Goal: Task Accomplishment & Management: Manage account settings

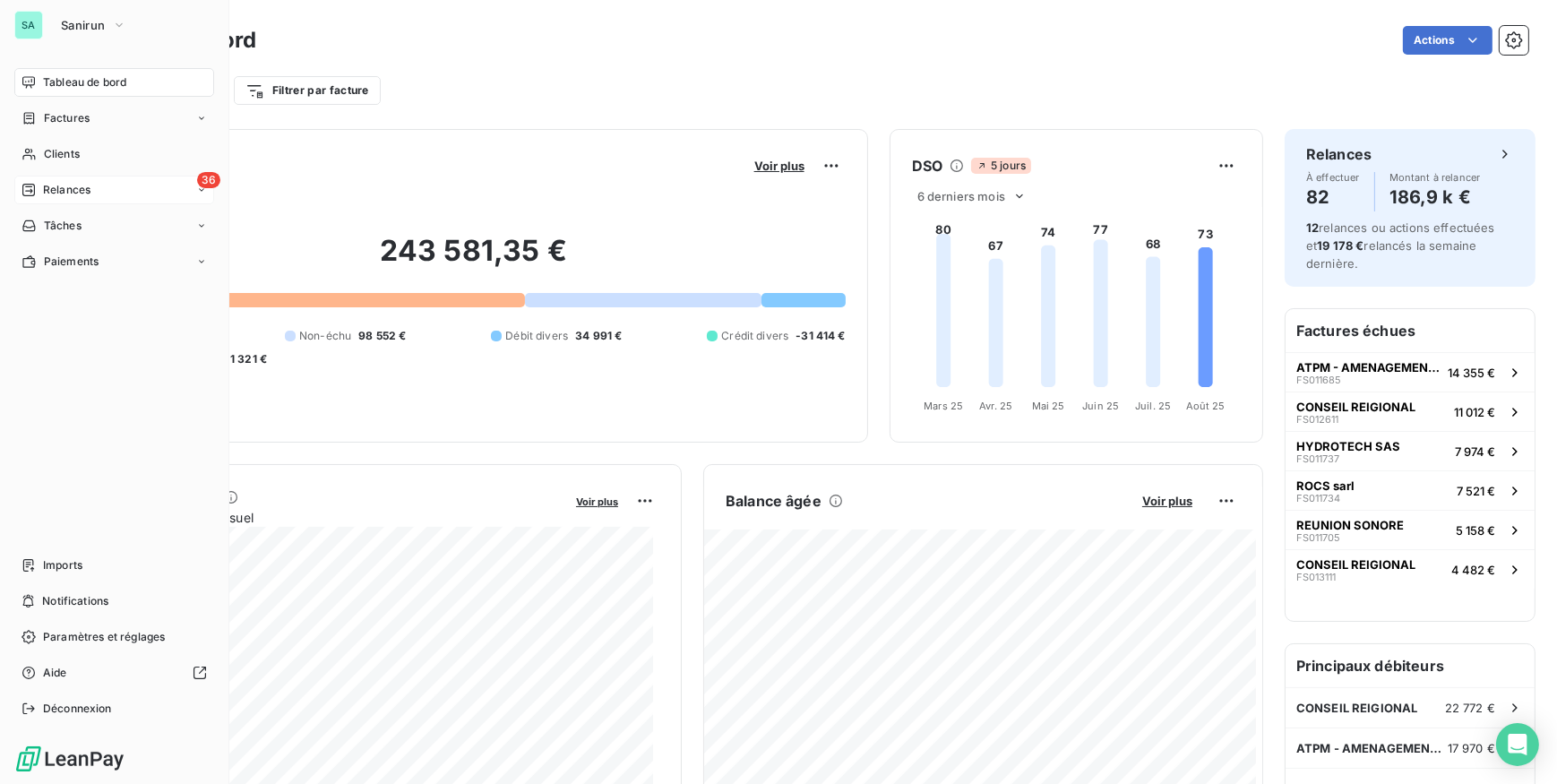
click at [32, 187] on icon at bounding box center [28, 189] width 14 height 14
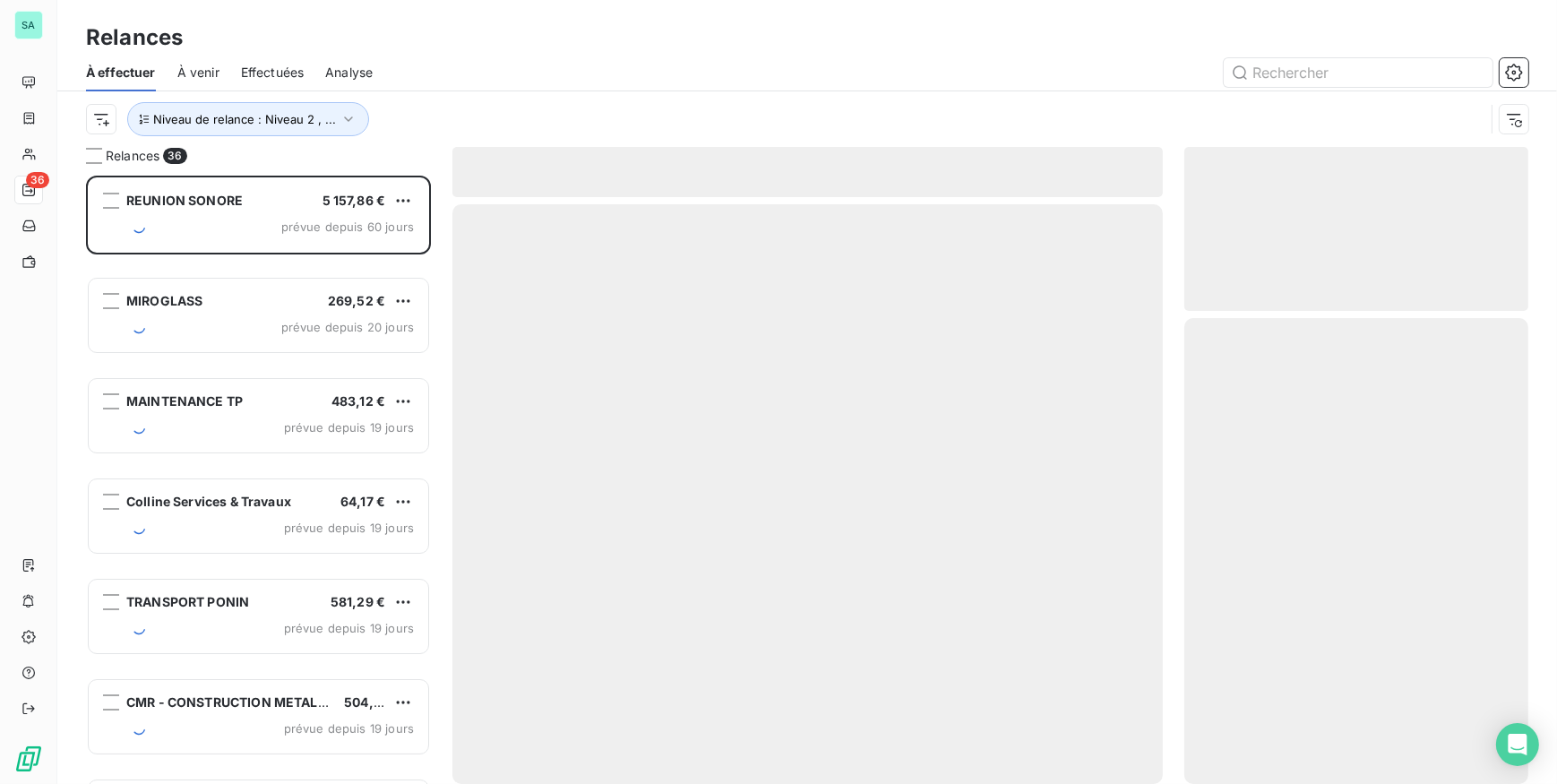
scroll to position [596, 332]
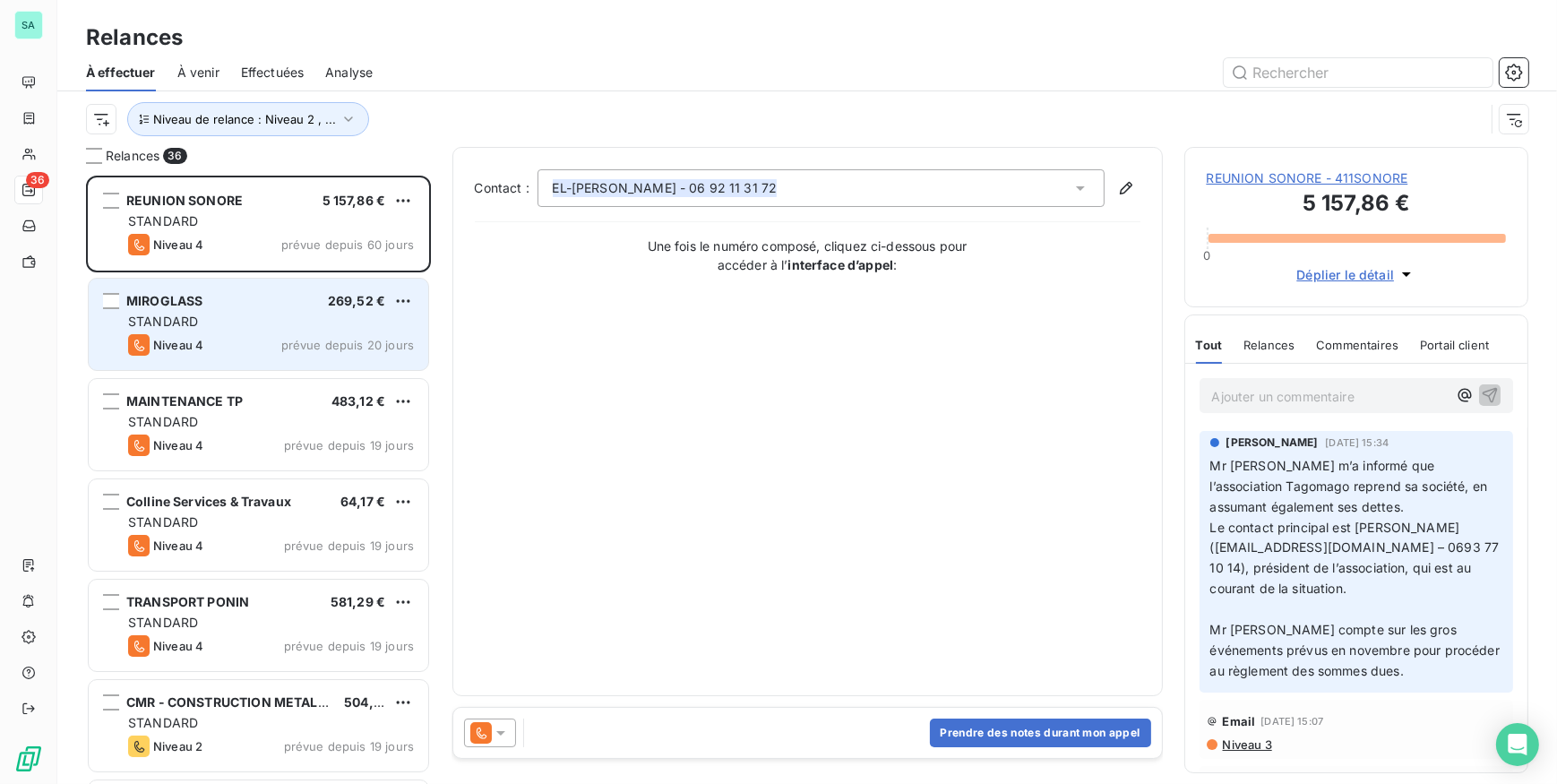
click at [361, 347] on span "prévue depuis 20 jours" at bounding box center [347, 344] width 133 height 14
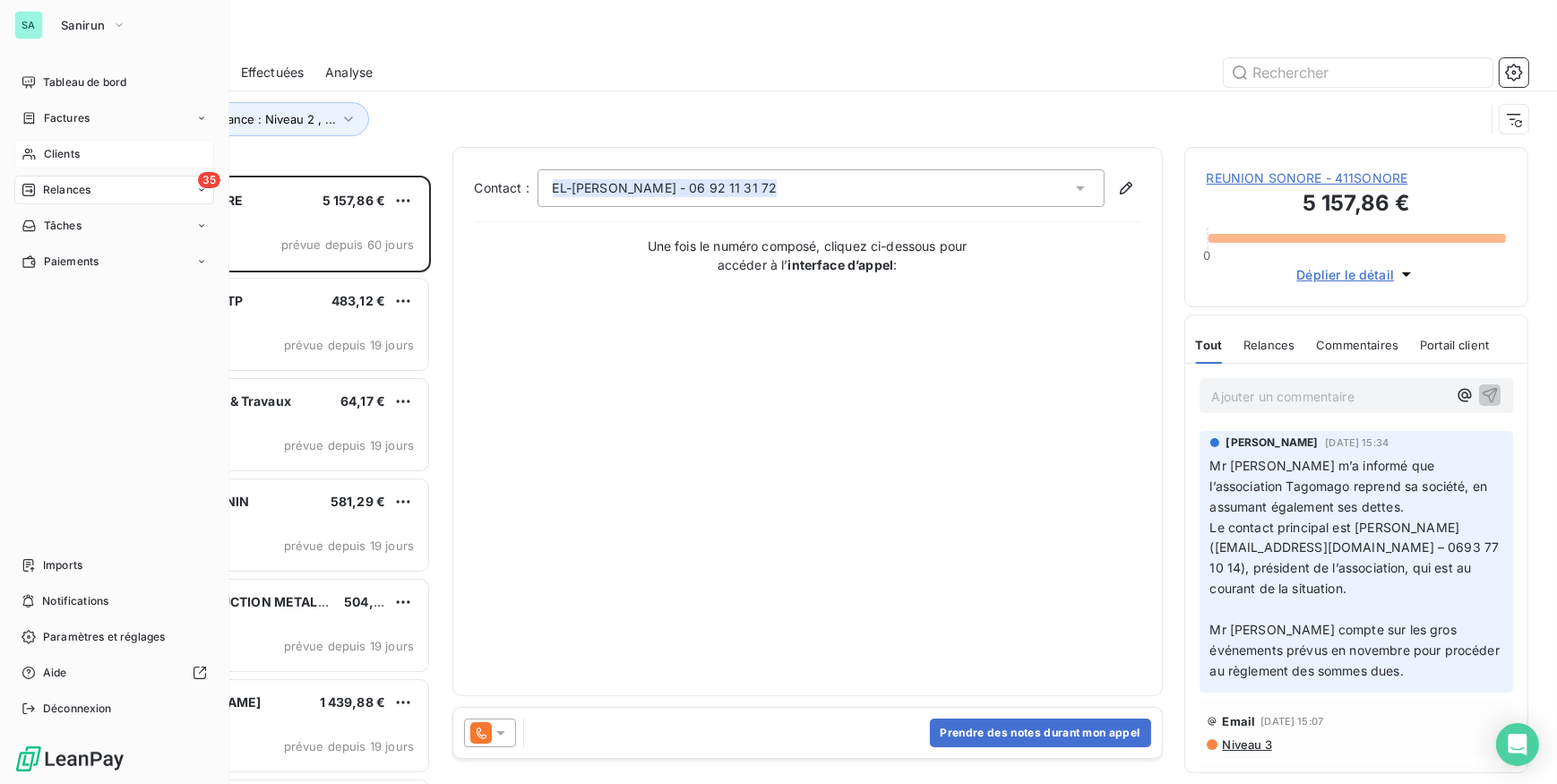
click at [53, 151] on span "Clients" at bounding box center [61, 154] width 36 height 16
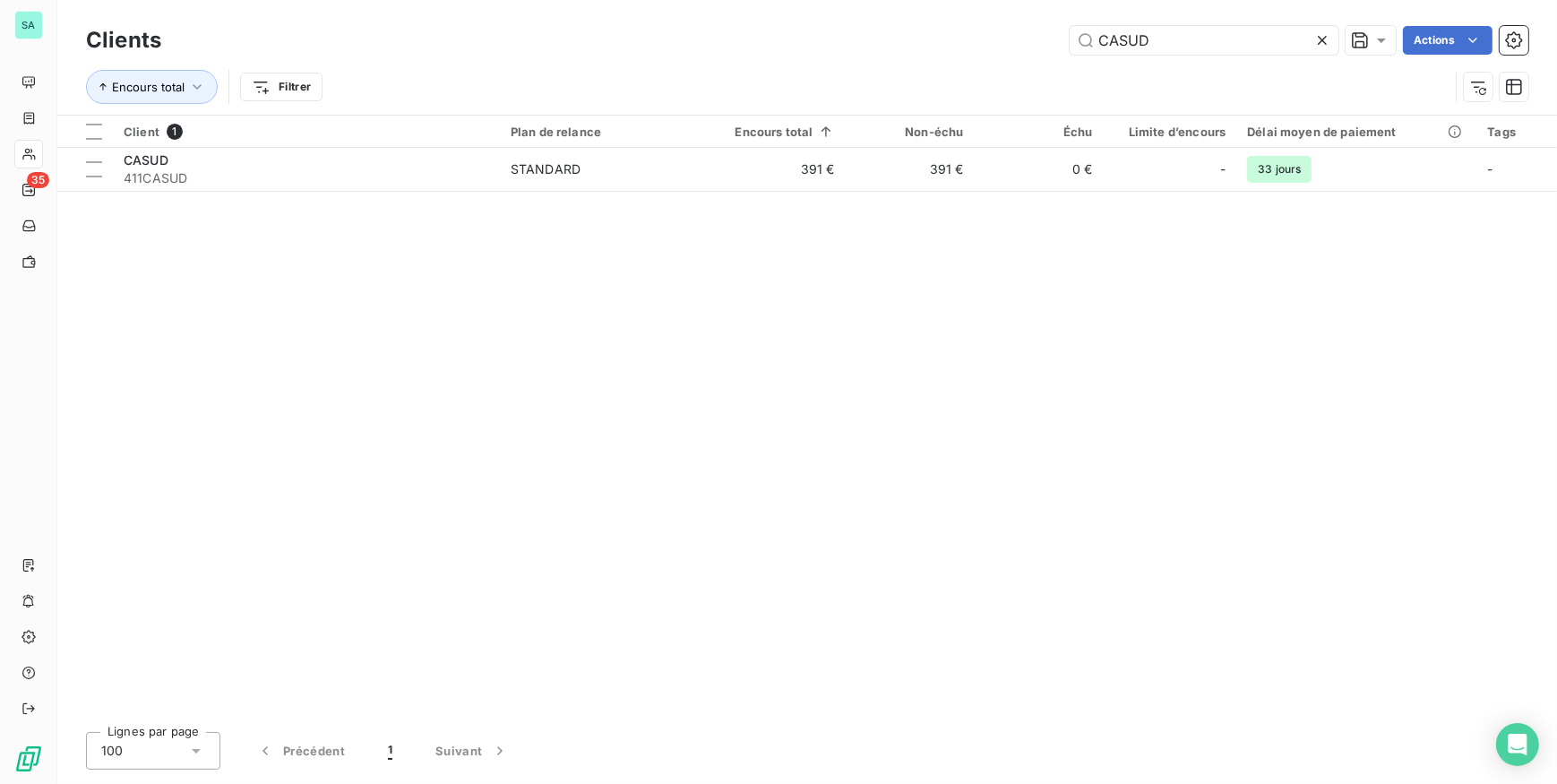
drag, startPoint x: 1160, startPoint y: 43, endPoint x: 972, endPoint y: 45, distance: 188.0
click at [984, 45] on div "CASUD Actions" at bounding box center [855, 40] width 1346 height 29
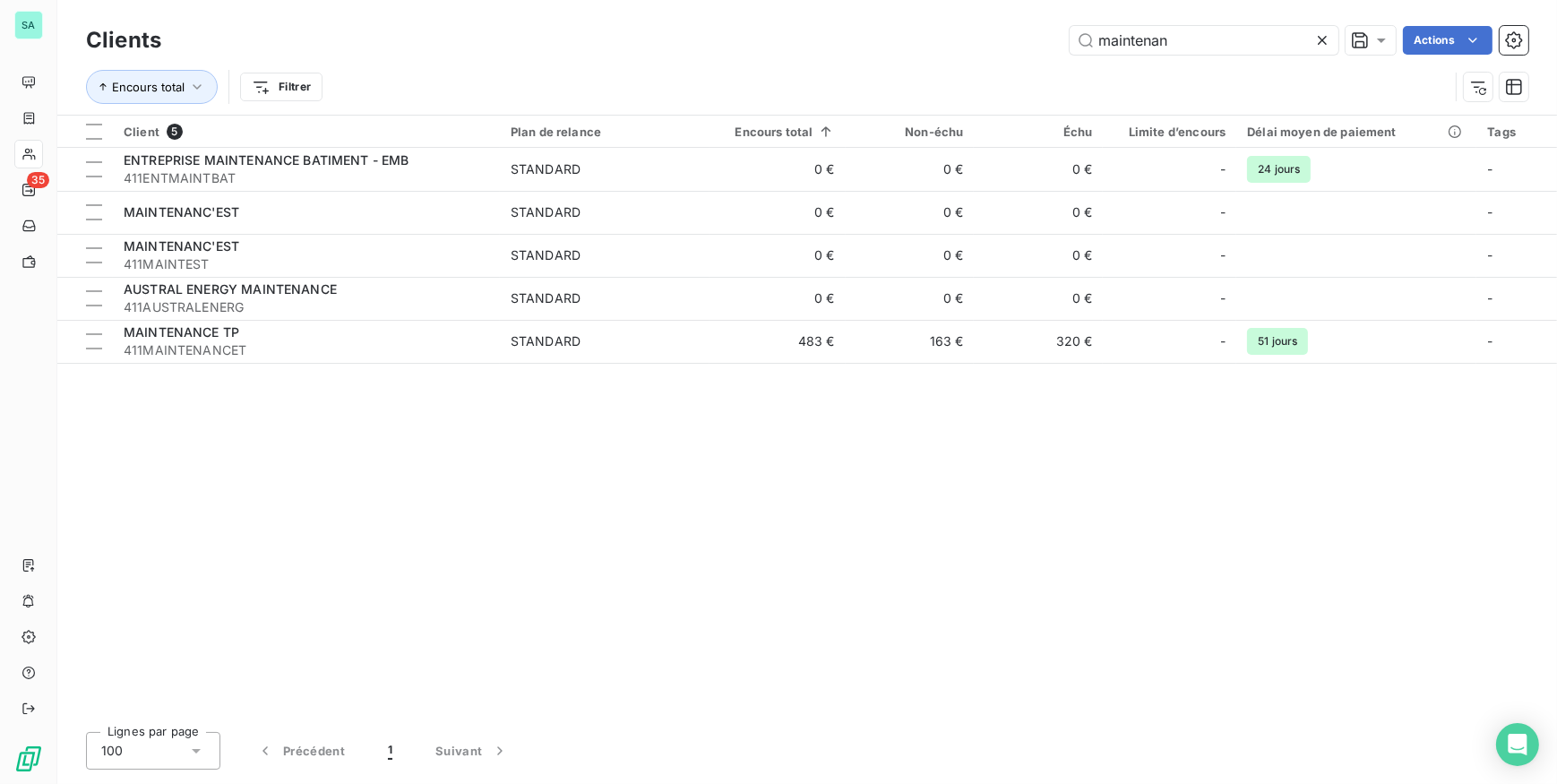
type input "maintenan"
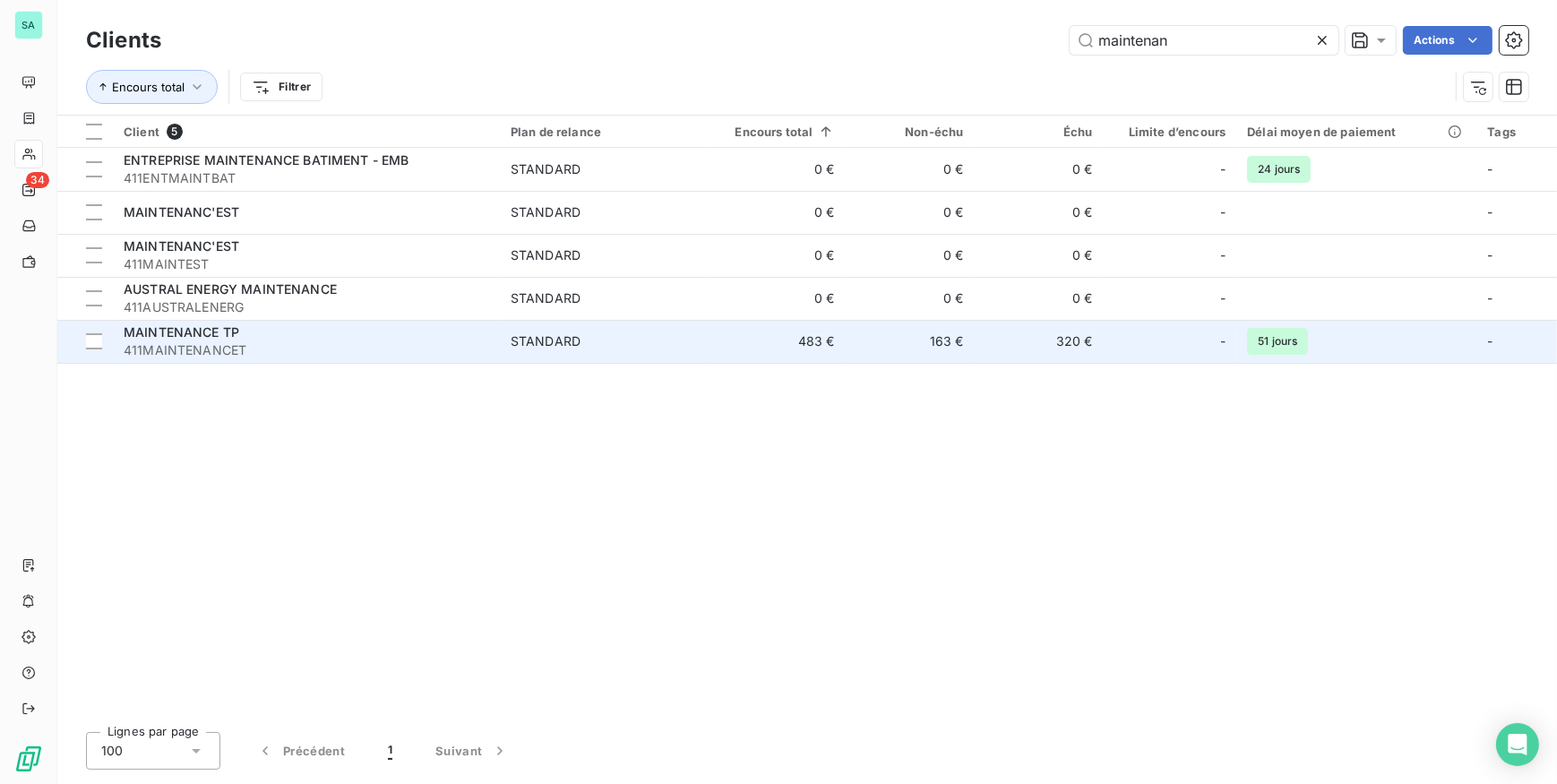
click at [249, 339] on div "MAINTENANCE TP" at bounding box center [306, 332] width 365 height 18
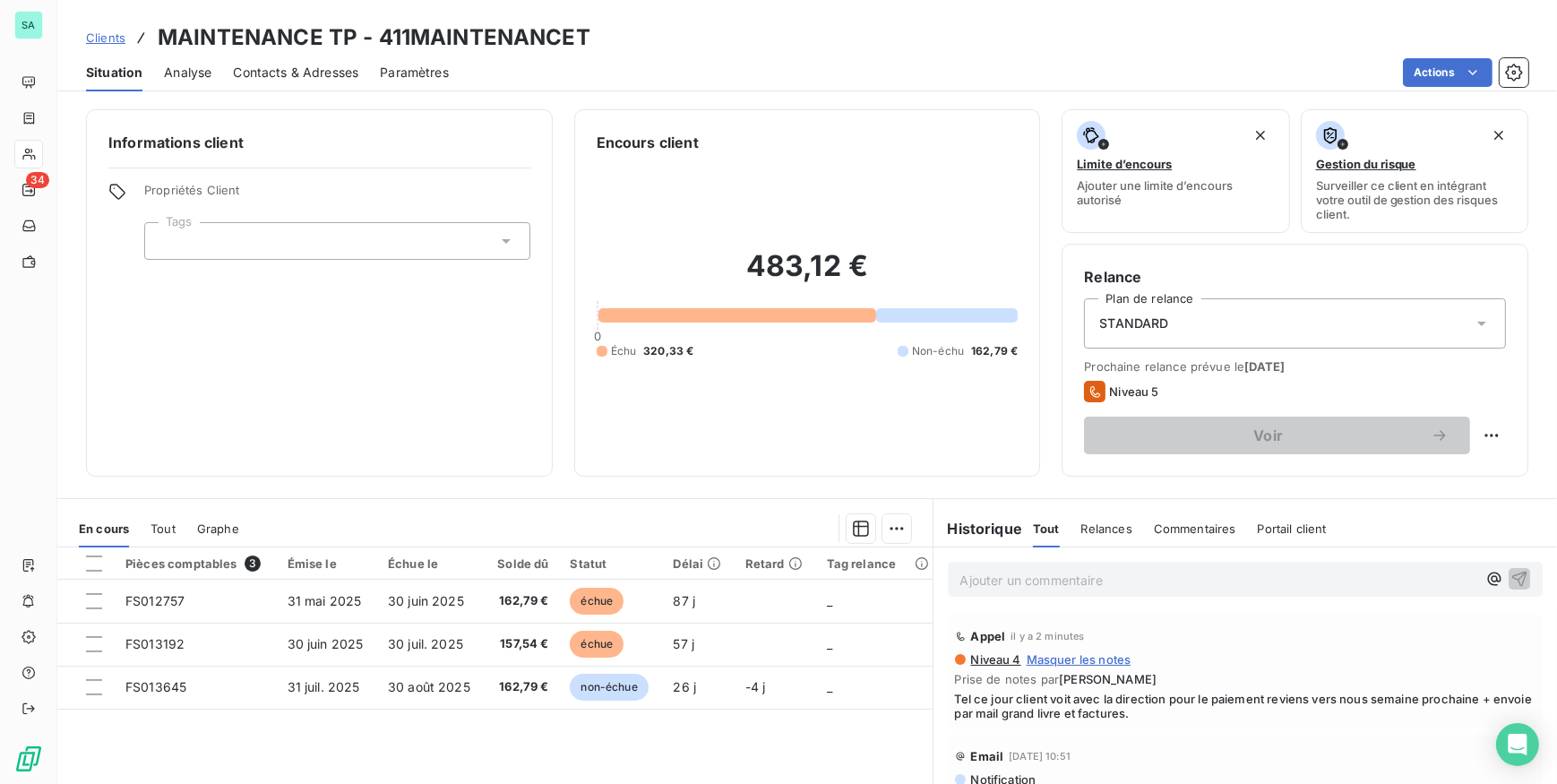
click at [288, 58] on div "Contacts & Adresses" at bounding box center [295, 72] width 125 height 38
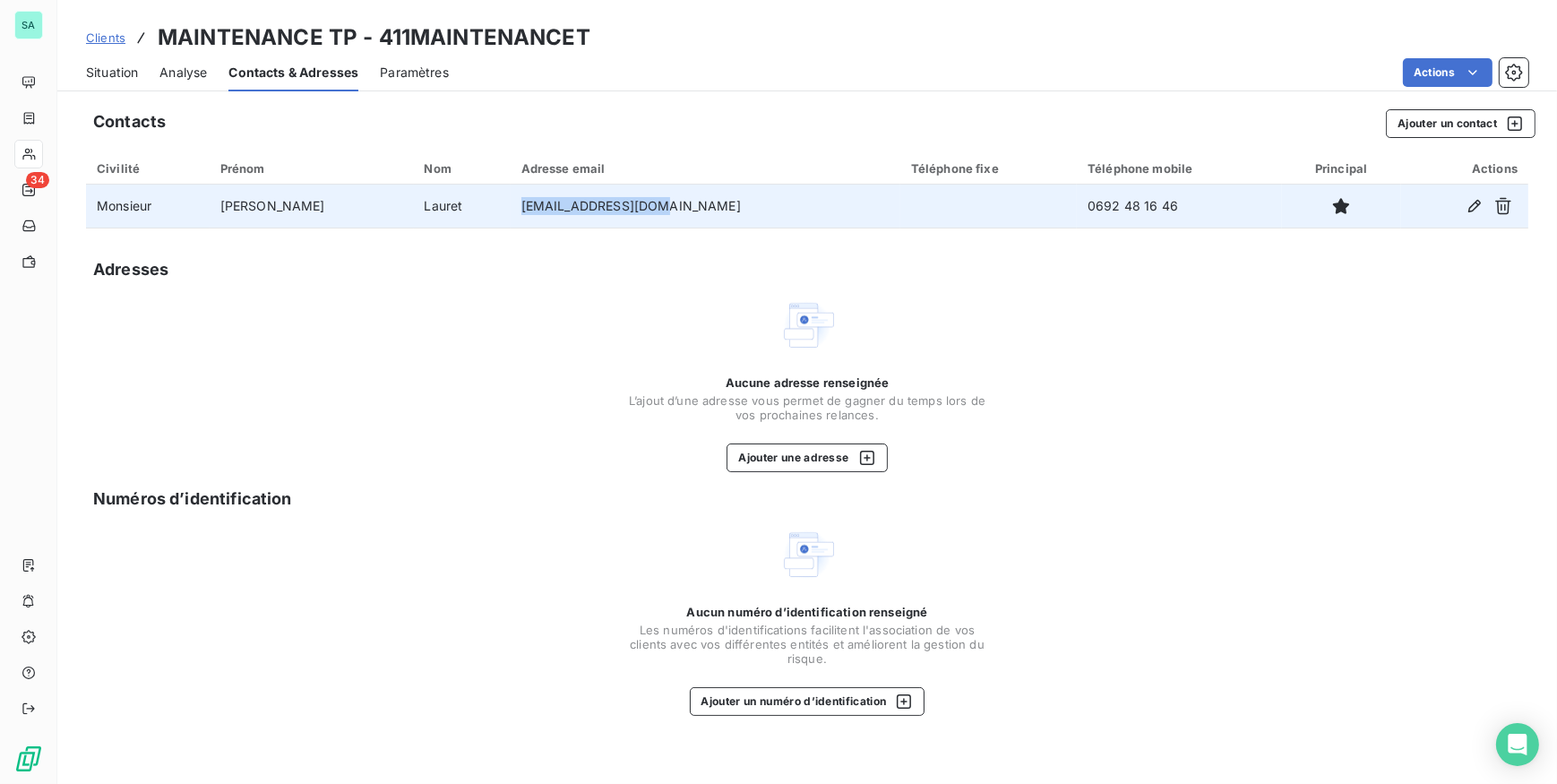
drag, startPoint x: 525, startPoint y: 202, endPoint x: 620, endPoint y: 206, distance: 95.1
click at [620, 206] on td "lmjpaul4@hotmail.fr" at bounding box center [705, 206] width 389 height 43
copy td "lmjpaul4@hotmail.fr"
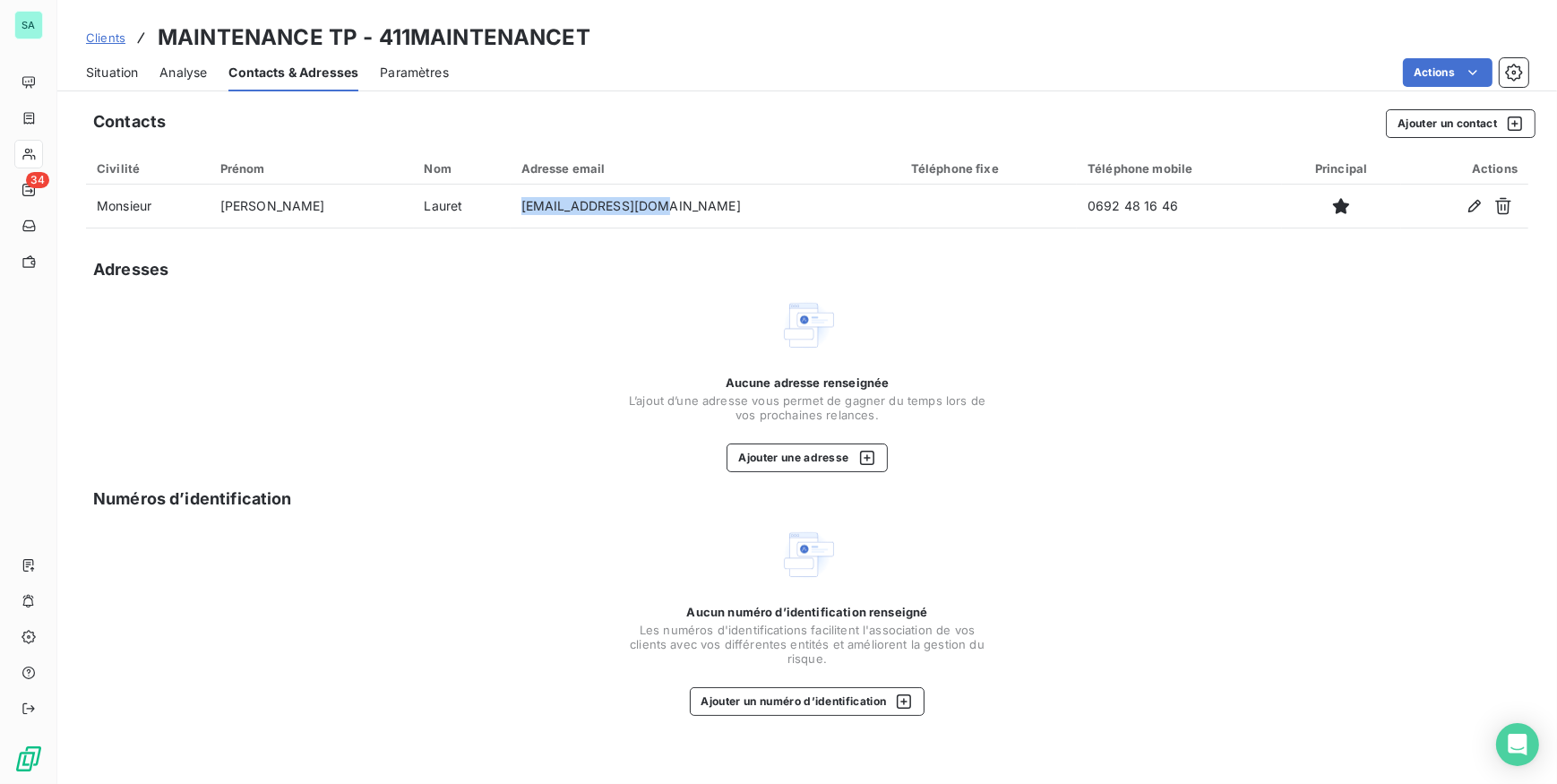
click at [102, 39] on span "Clients" at bounding box center [106, 37] width 40 height 14
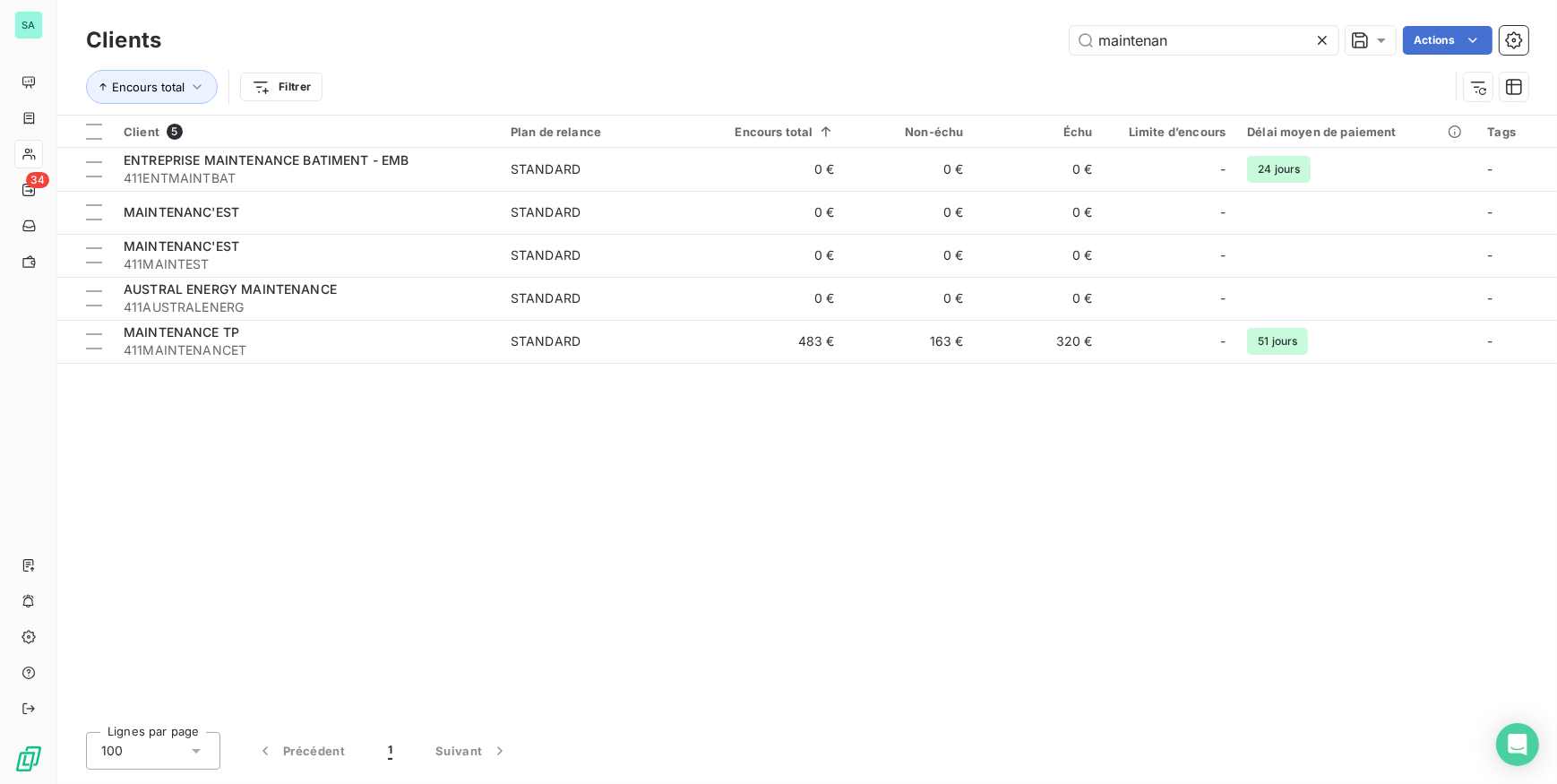
drag, startPoint x: 1175, startPoint y: 44, endPoint x: 1043, endPoint y: 46, distance: 132.0
click at [1043, 46] on div "maintenan Actions" at bounding box center [855, 40] width 1346 height 29
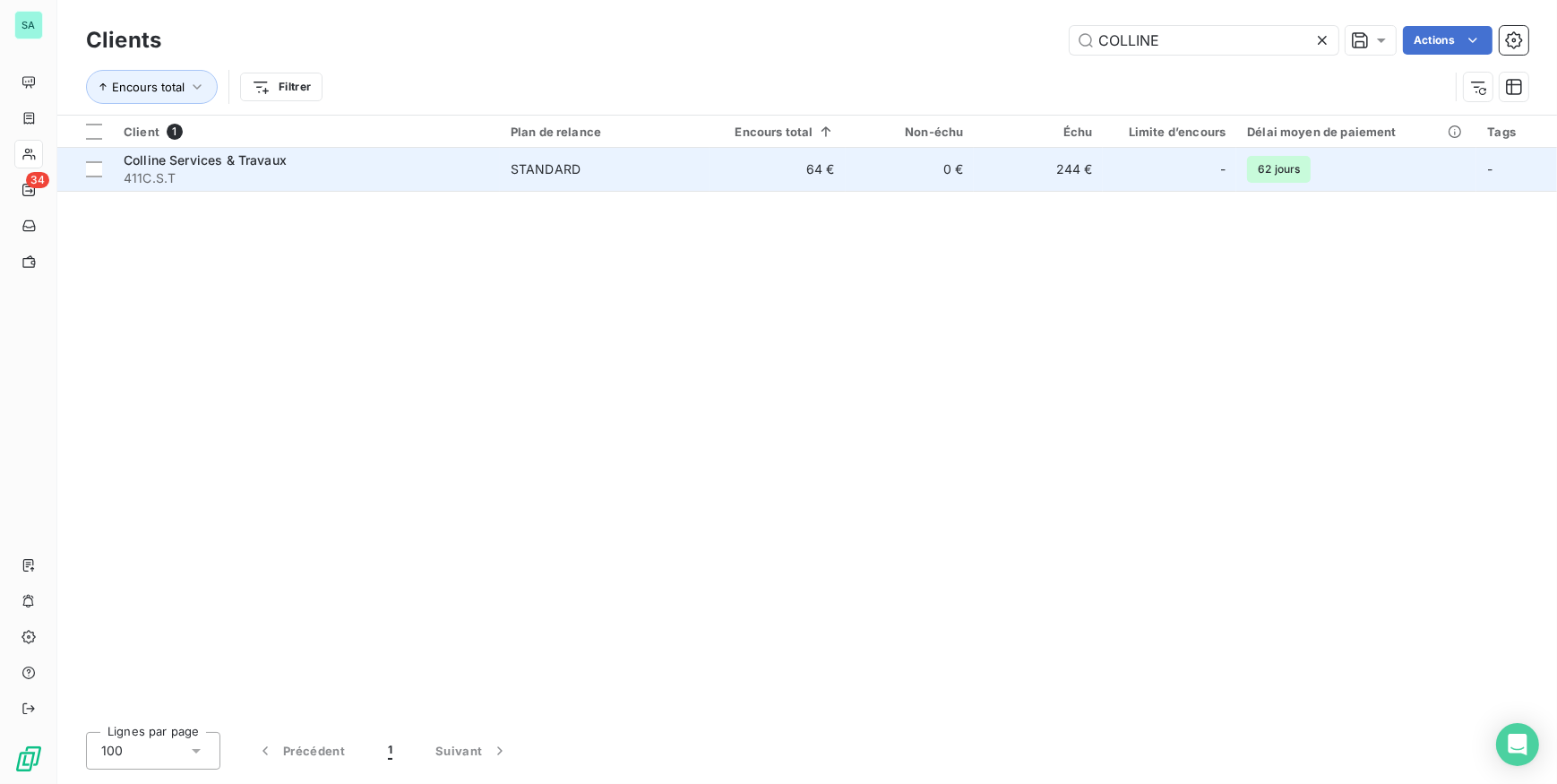
type input "COLLINE"
click at [466, 173] on span "411C.S.T" at bounding box center [306, 178] width 365 height 18
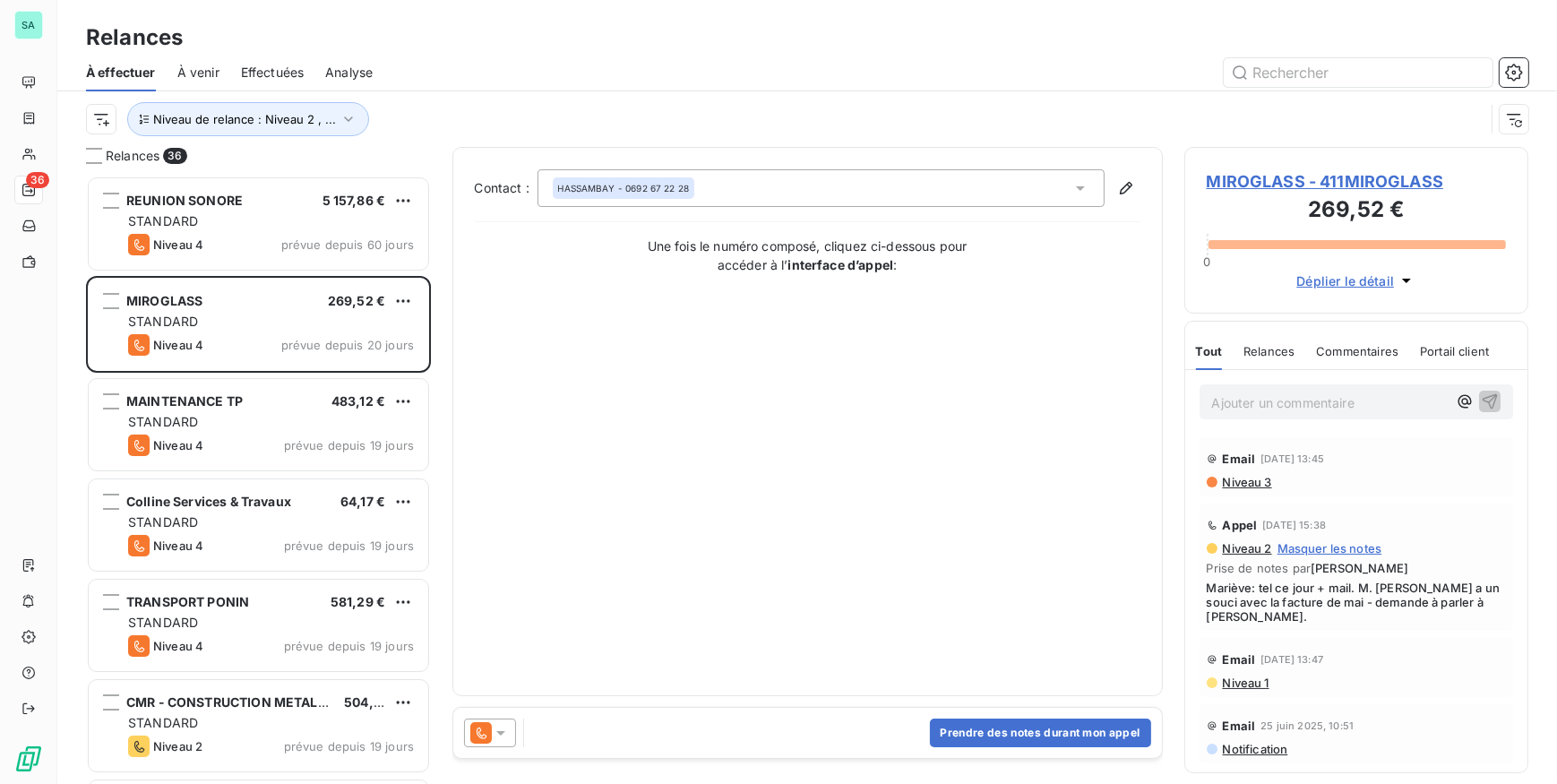
scroll to position [596, 332]
click at [1308, 615] on span "Mariève: tel ce jour + mail. M. Hassambay a un souci avec la facture de mai - d…" at bounding box center [1357, 601] width 300 height 43
click at [1237, 410] on p "Ajouter un commentaire ﻿" at bounding box center [1330, 402] width 235 height 22
click at [1254, 402] on p "Ajouter un commentaire ﻿" at bounding box center [1330, 402] width 235 height 22
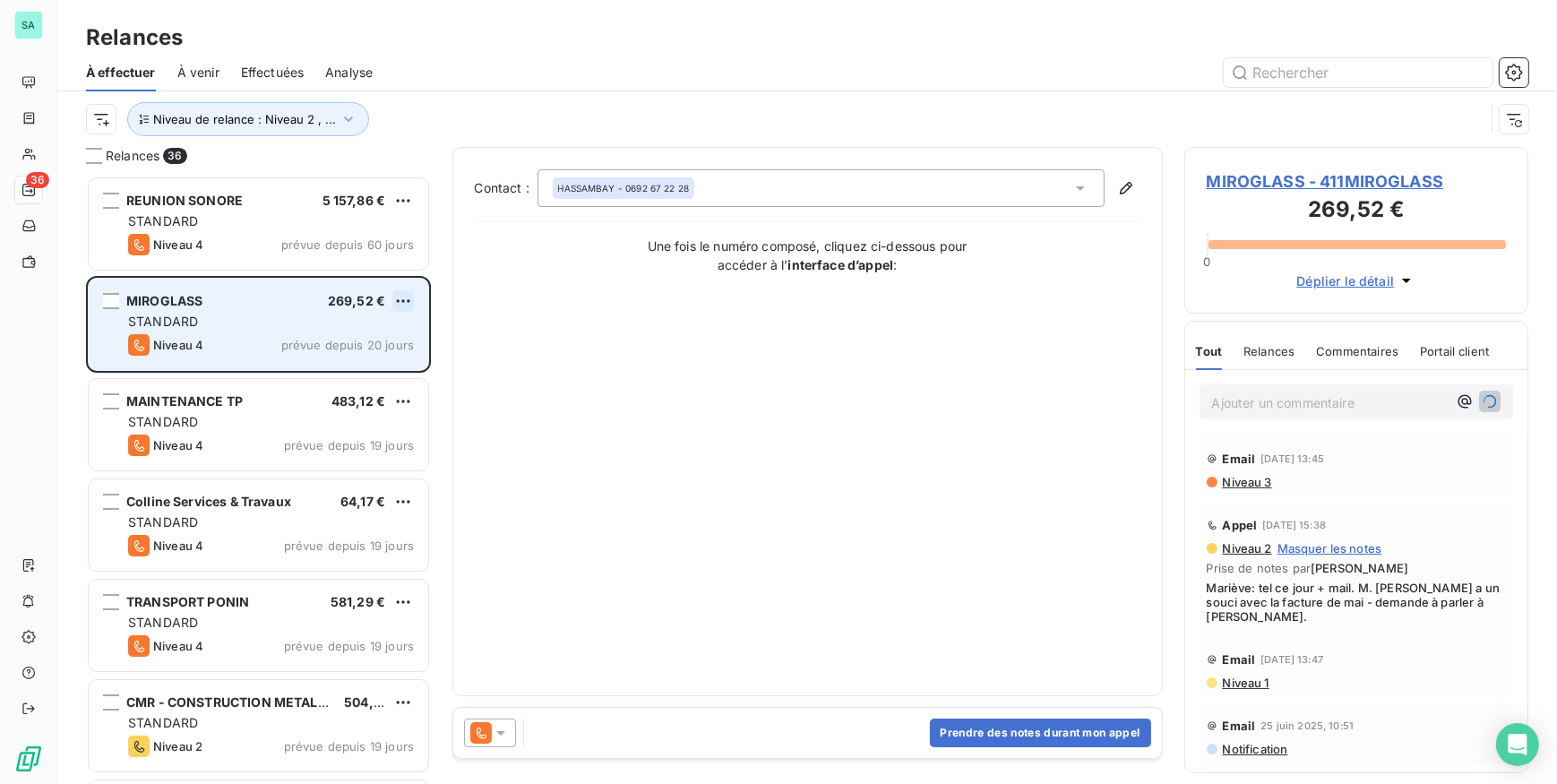
click at [402, 305] on html "SA 36 Relances À effectuer À venir Effectuées Analyse Niveau de relance : Nivea…" at bounding box center [778, 392] width 1557 height 784
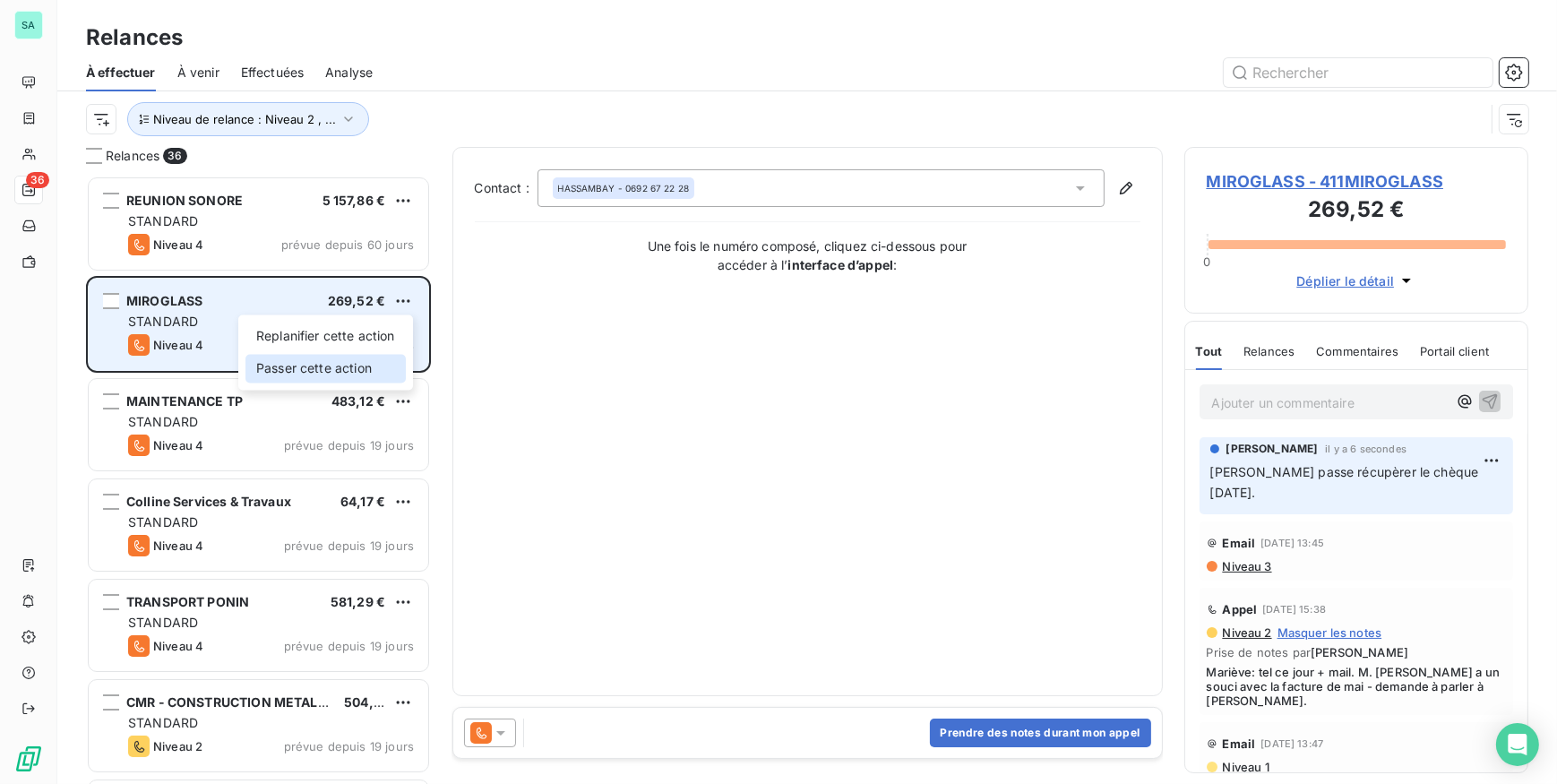
click at [347, 367] on div "Passer cette action" at bounding box center [325, 368] width 160 height 29
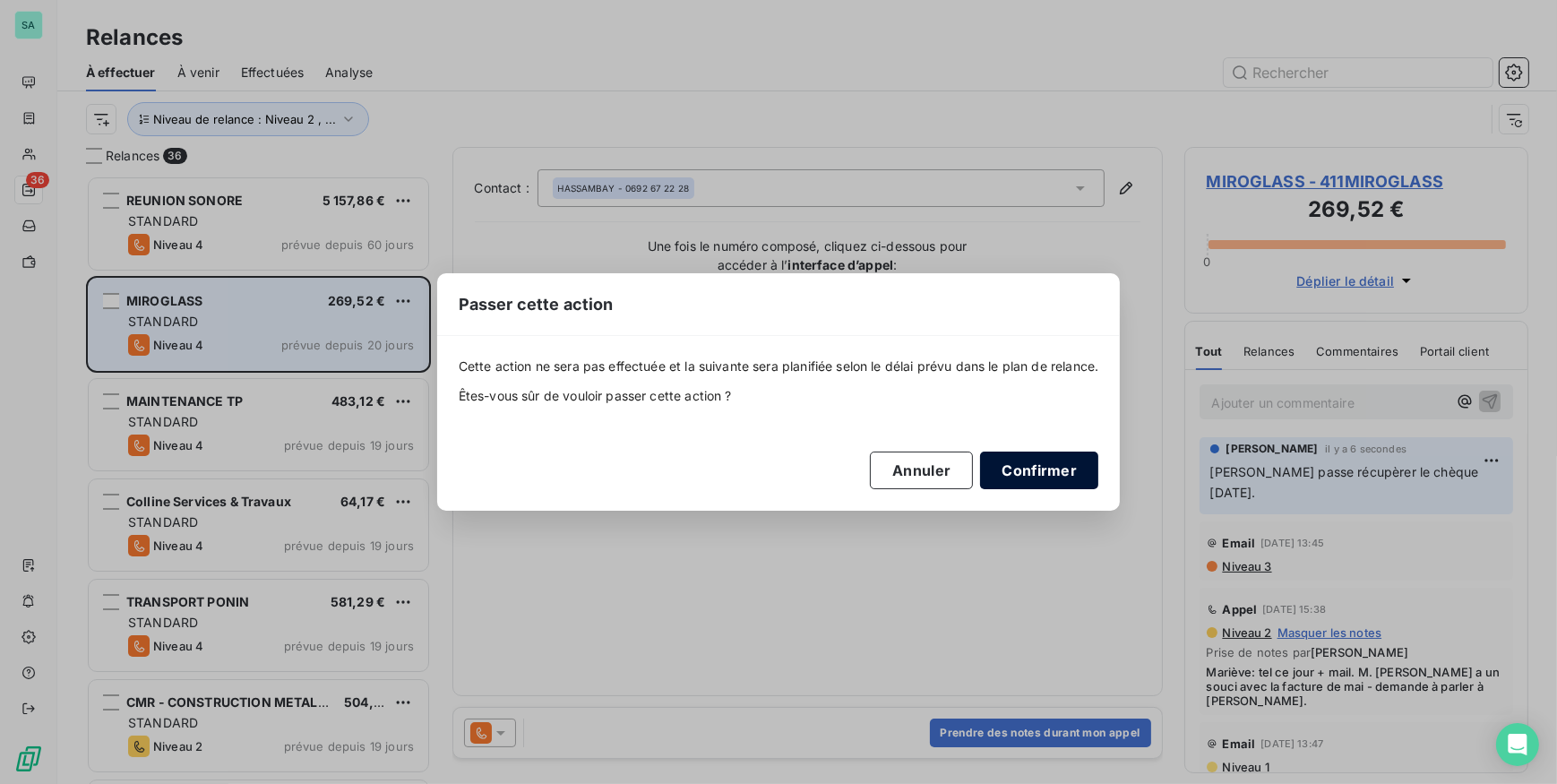
click at [1025, 467] on button "Confirmer" at bounding box center [1039, 470] width 119 height 38
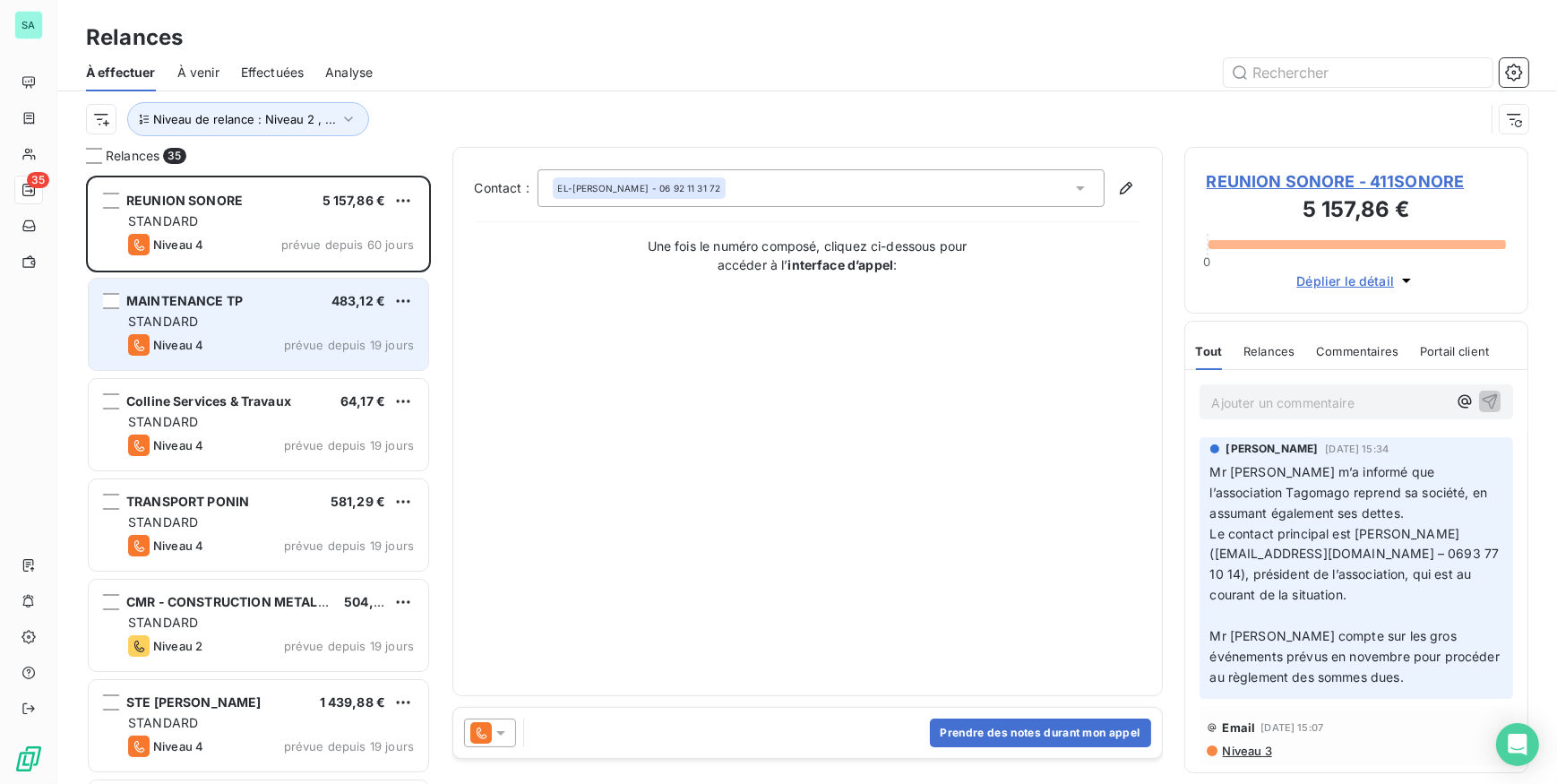
click at [219, 321] on div "STANDARD" at bounding box center [271, 321] width 285 height 18
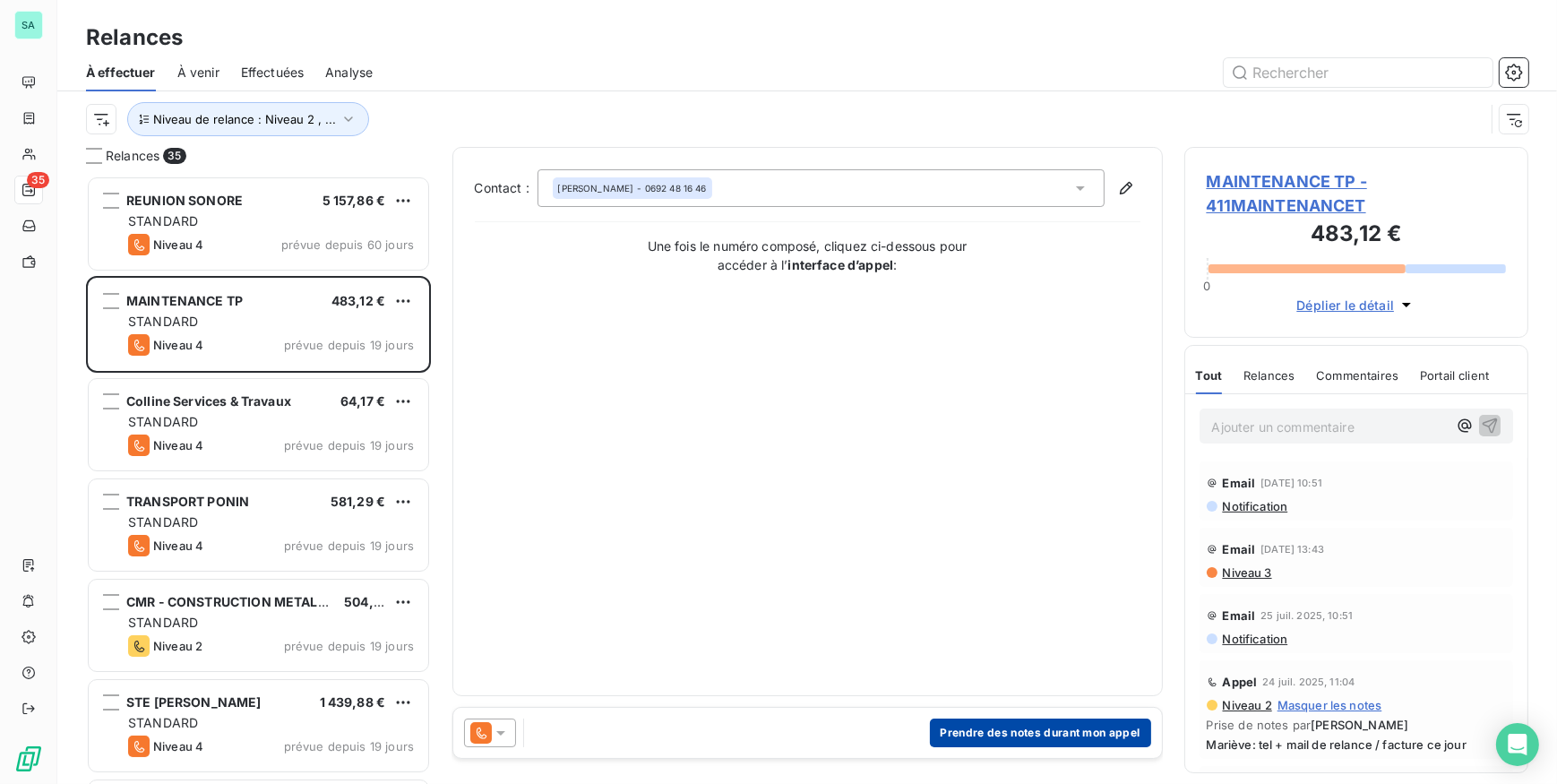
click at [1043, 734] on button "Prendre des notes durant mon appel" at bounding box center [1040, 732] width 222 height 29
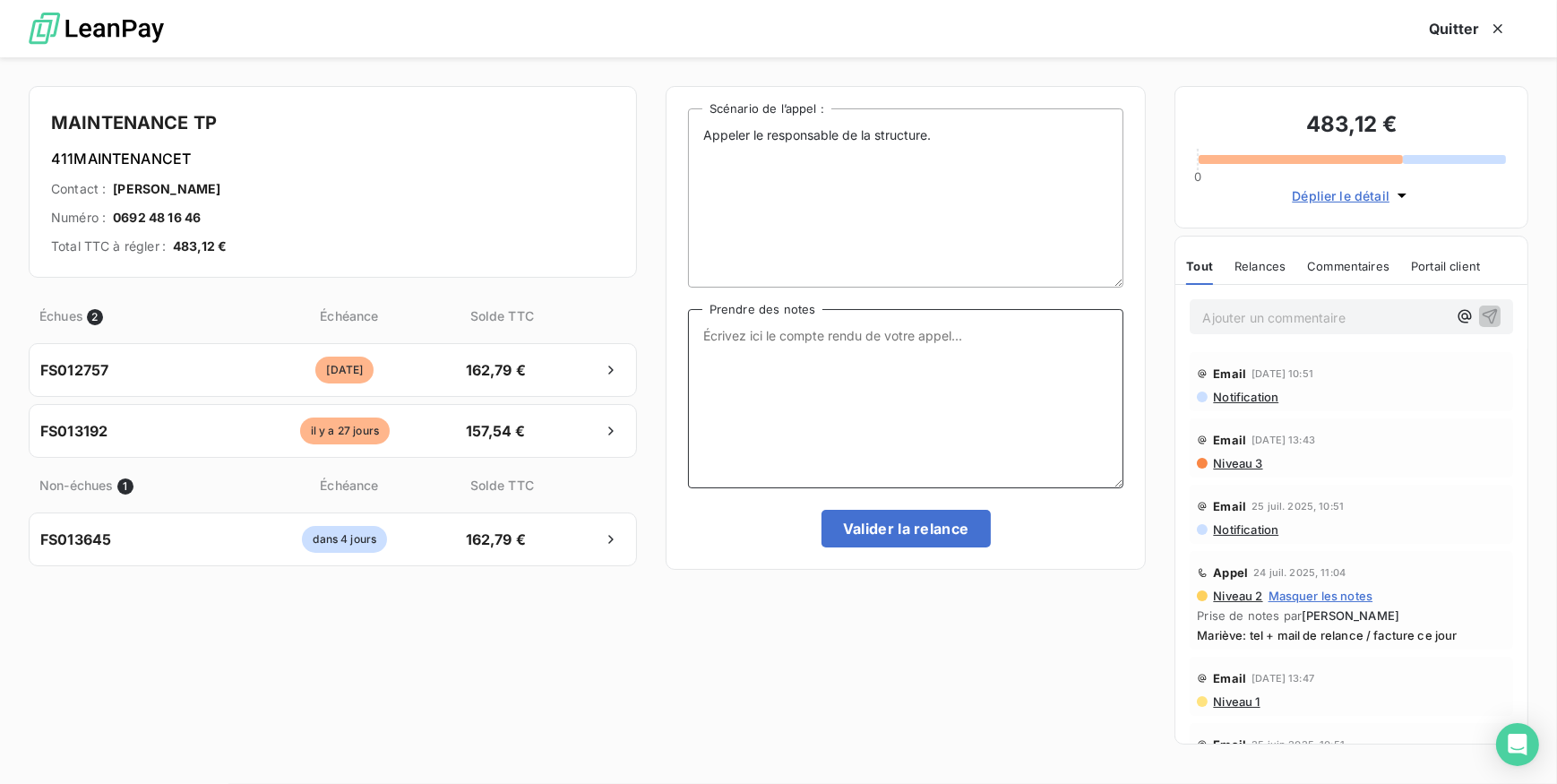
click at [962, 349] on textarea "Prendre des notes" at bounding box center [905, 398] width 437 height 179
type textarea "t"
click at [835, 335] on textarea "Tel ce jour client ne répond pas relance envoyé par mail" at bounding box center [905, 398] width 437 height 179
drag, startPoint x: 806, startPoint y: 334, endPoint x: 1051, endPoint y: 335, distance: 245.0
click at [1050, 334] on textarea "Tel ce jour client ne répond pas relance envoyé par mail" at bounding box center [905, 398] width 437 height 179
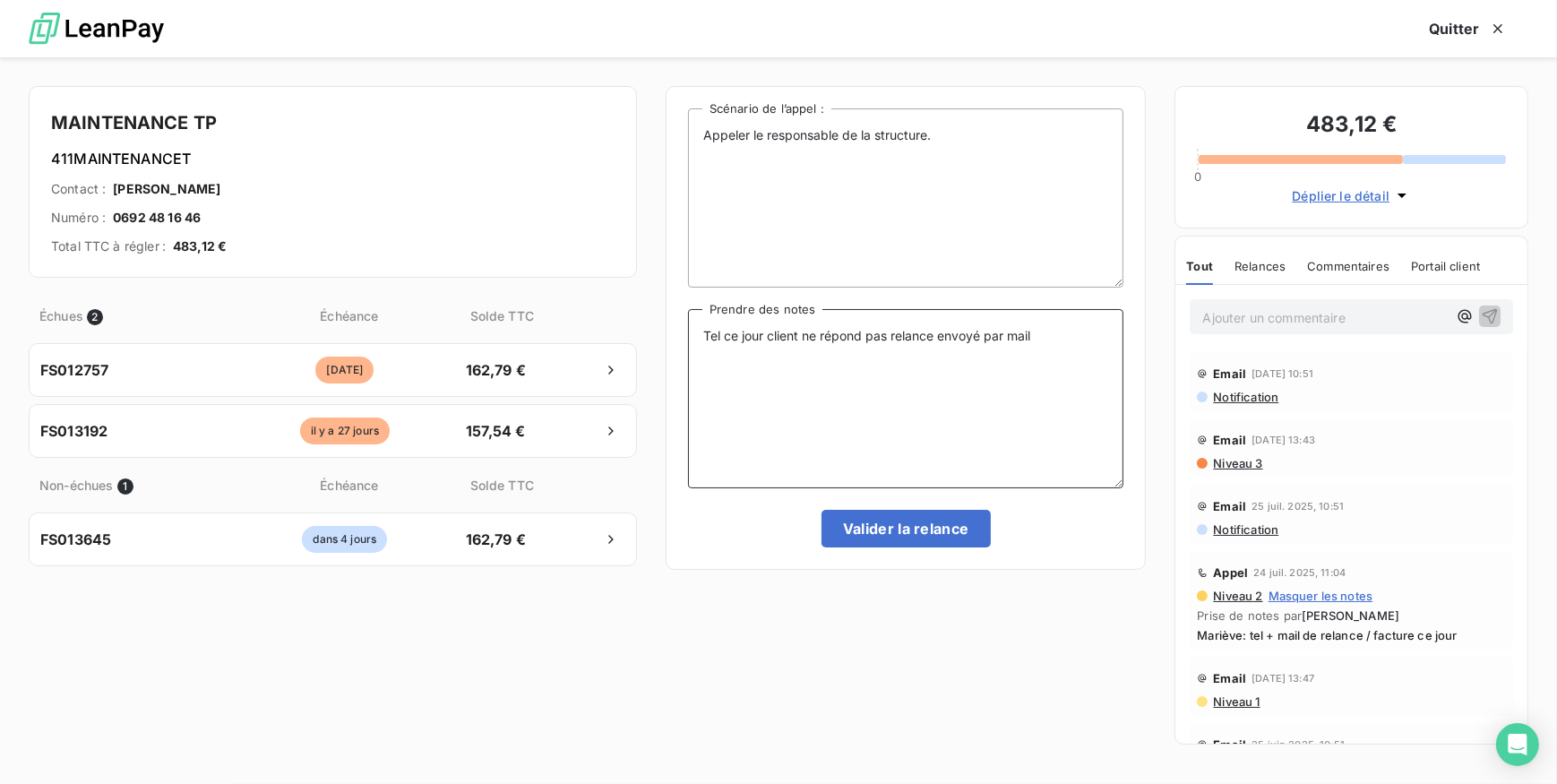
click at [812, 336] on textarea "Tel ce jour client ne répond pas relance envoyé par mail" at bounding box center [905, 398] width 437 height 179
drag, startPoint x: 801, startPoint y: 333, endPoint x: 888, endPoint y: 337, distance: 87.1
click at [888, 337] on textarea "Tel ce jour client ne répond pas relance envoyé par mail" at bounding box center [905, 398] width 437 height 179
click at [851, 334] on textarea "Tel ce jour client relance envoyé par mail" at bounding box center [905, 398] width 437 height 179
click at [804, 333] on textarea "Tel ce jour client relance envoyé par mail" at bounding box center [905, 398] width 437 height 179
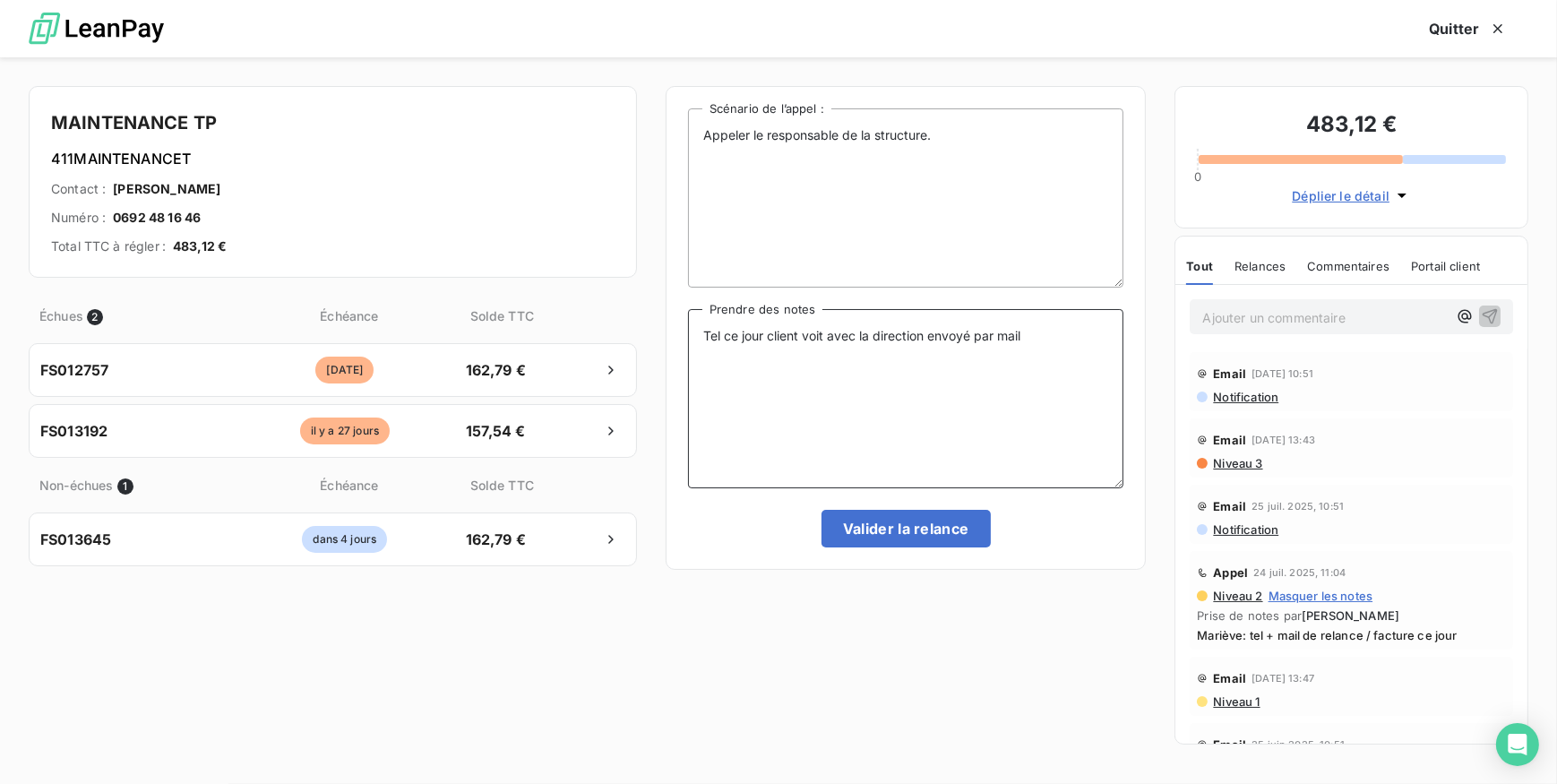
click at [973, 335] on textarea "Tel ce jour client voit avec la direction envoyé par mail" at bounding box center [905, 398] width 437 height 179
click at [945, 359] on textarea "Tel ce jour client voit avec la direction pour le paiement+ envoie par mail" at bounding box center [905, 398] width 437 height 179
click at [1029, 335] on textarea "Tel ce jour client voit avec la direction pour le paiement+ envoie par mail gra…" at bounding box center [905, 398] width 437 height 179
type textarea "Tel ce jour client voit avec la direction pour le paiement reviens vers nous se…"
click at [952, 523] on button "Valider la relance" at bounding box center [905, 528] width 170 height 38
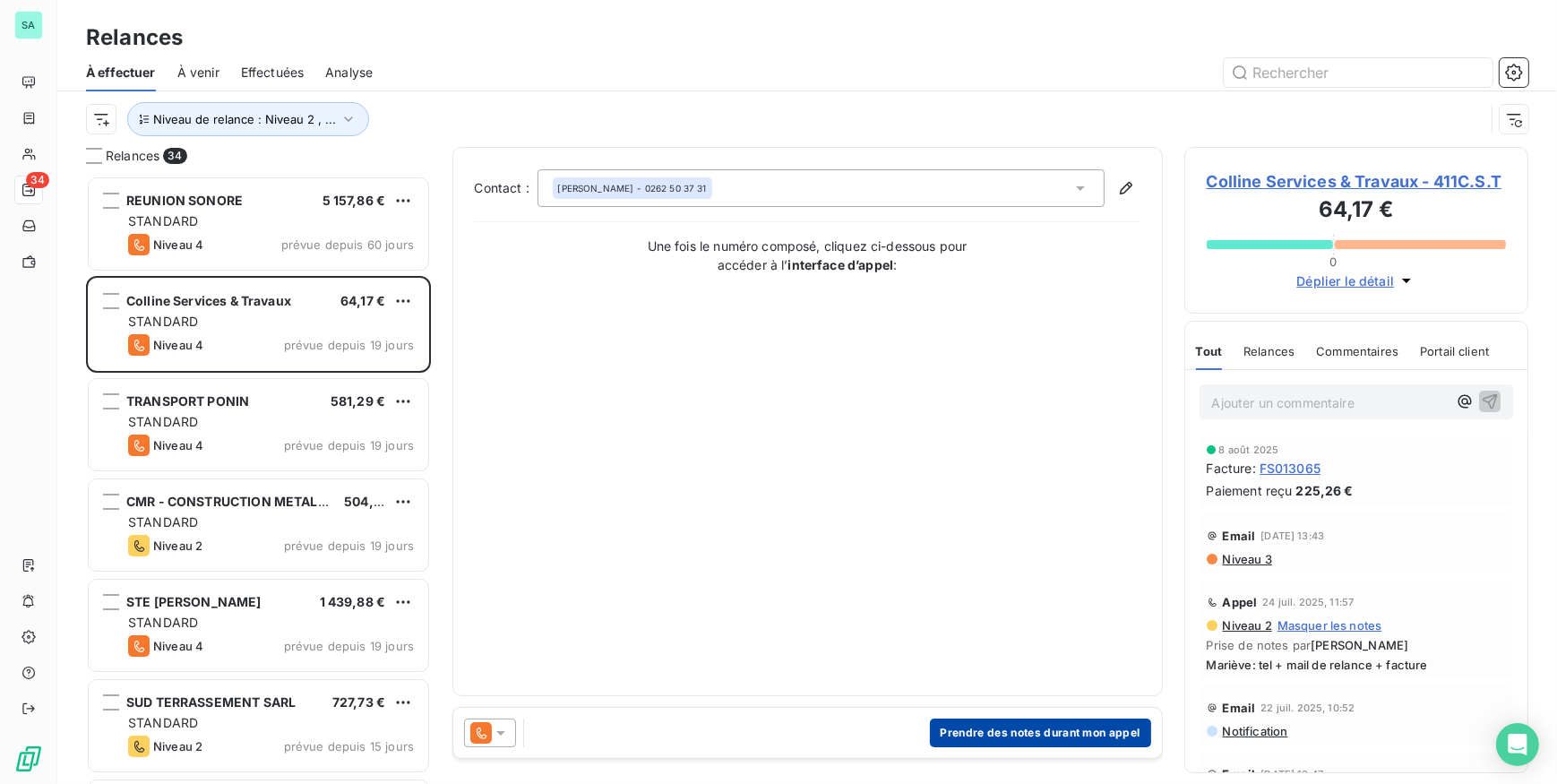
click at [974, 735] on button "Prendre des notes durant mon appel" at bounding box center [1040, 732] width 222 height 29
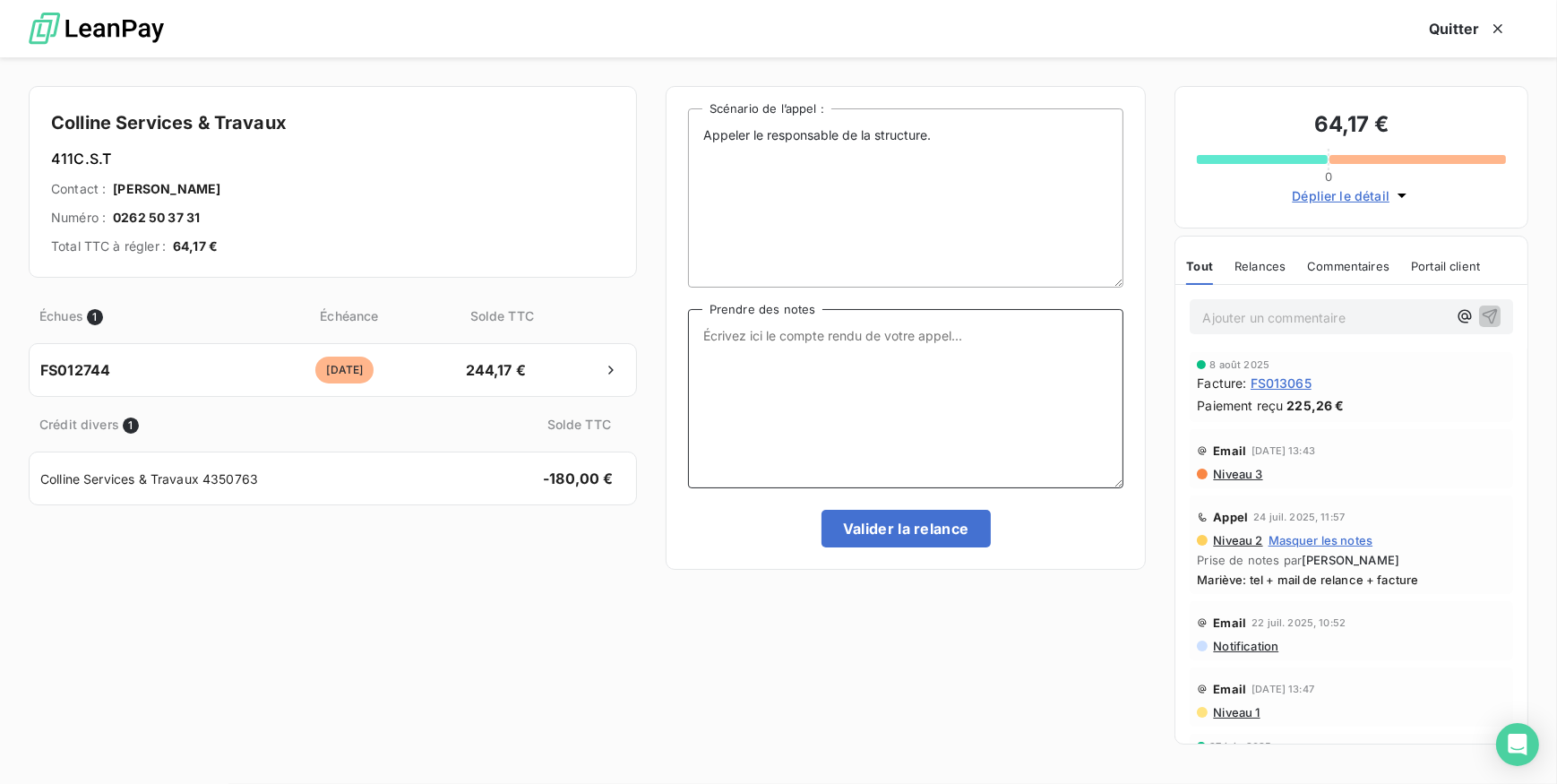
click at [734, 349] on textarea "Prendre des notes" at bounding box center [905, 398] width 437 height 179
click at [736, 334] on textarea "TEL mme Govin ne répond pas, relance envoyé par mail." at bounding box center [905, 398] width 437 height 179
type textarea "TEL Mme Govin ne répond pas, relance envoyé par mail."
click at [911, 525] on button "Valider la relance" at bounding box center [905, 528] width 170 height 38
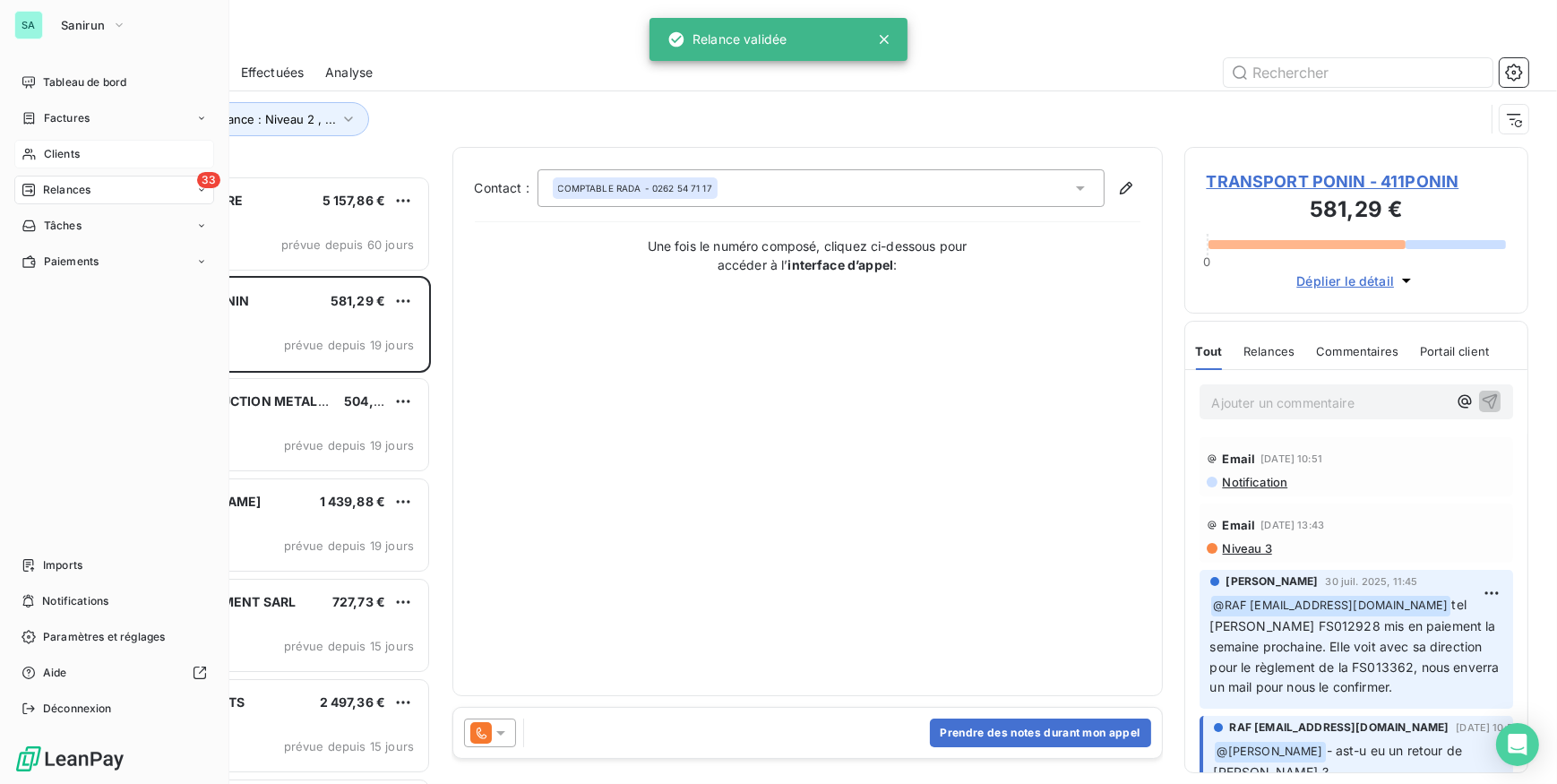
click at [51, 152] on span "Clients" at bounding box center [61, 154] width 36 height 16
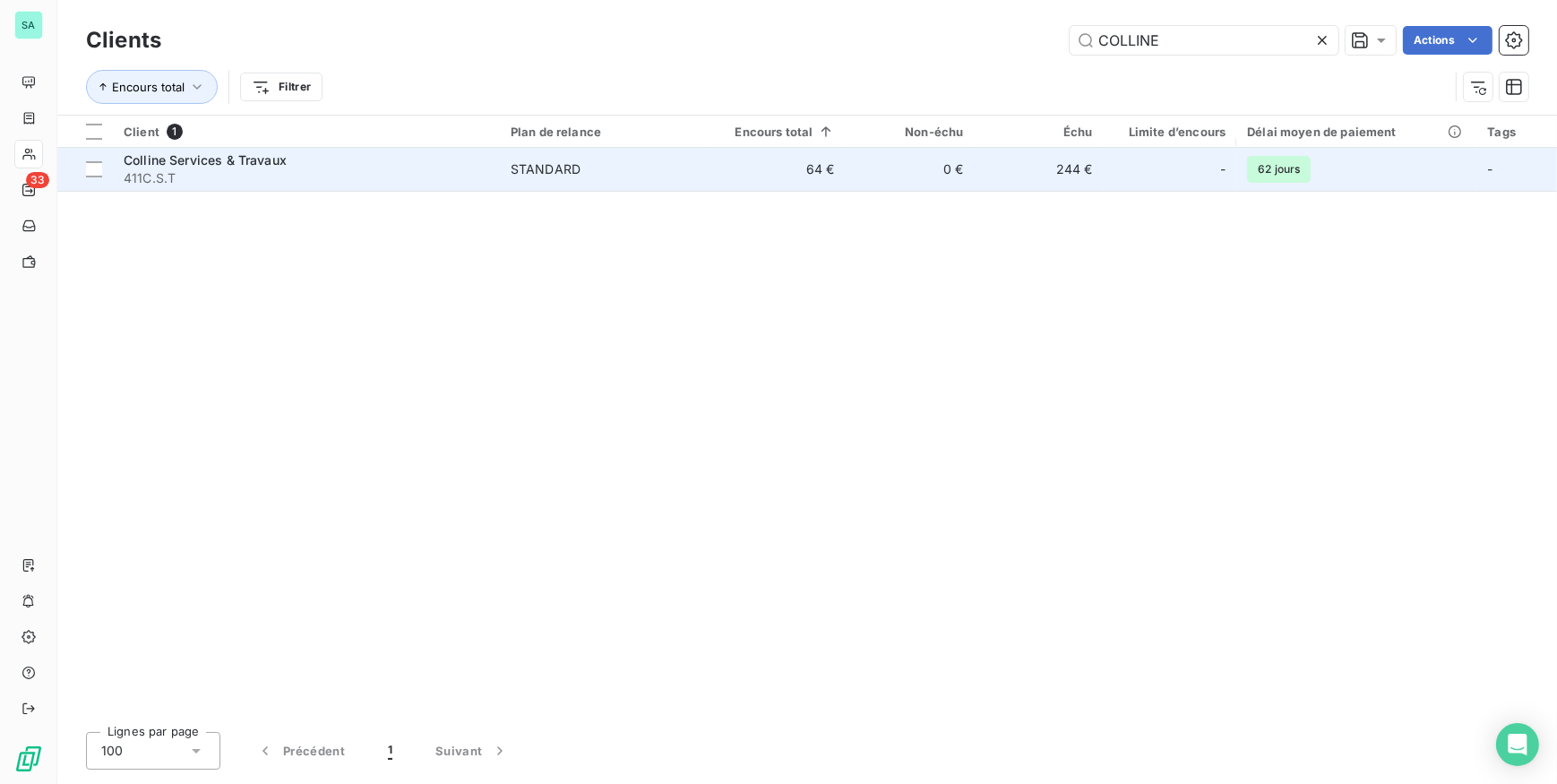
type input "COLLINE"
click at [433, 158] on div "Colline Services & Travaux" at bounding box center [306, 159] width 365 height 18
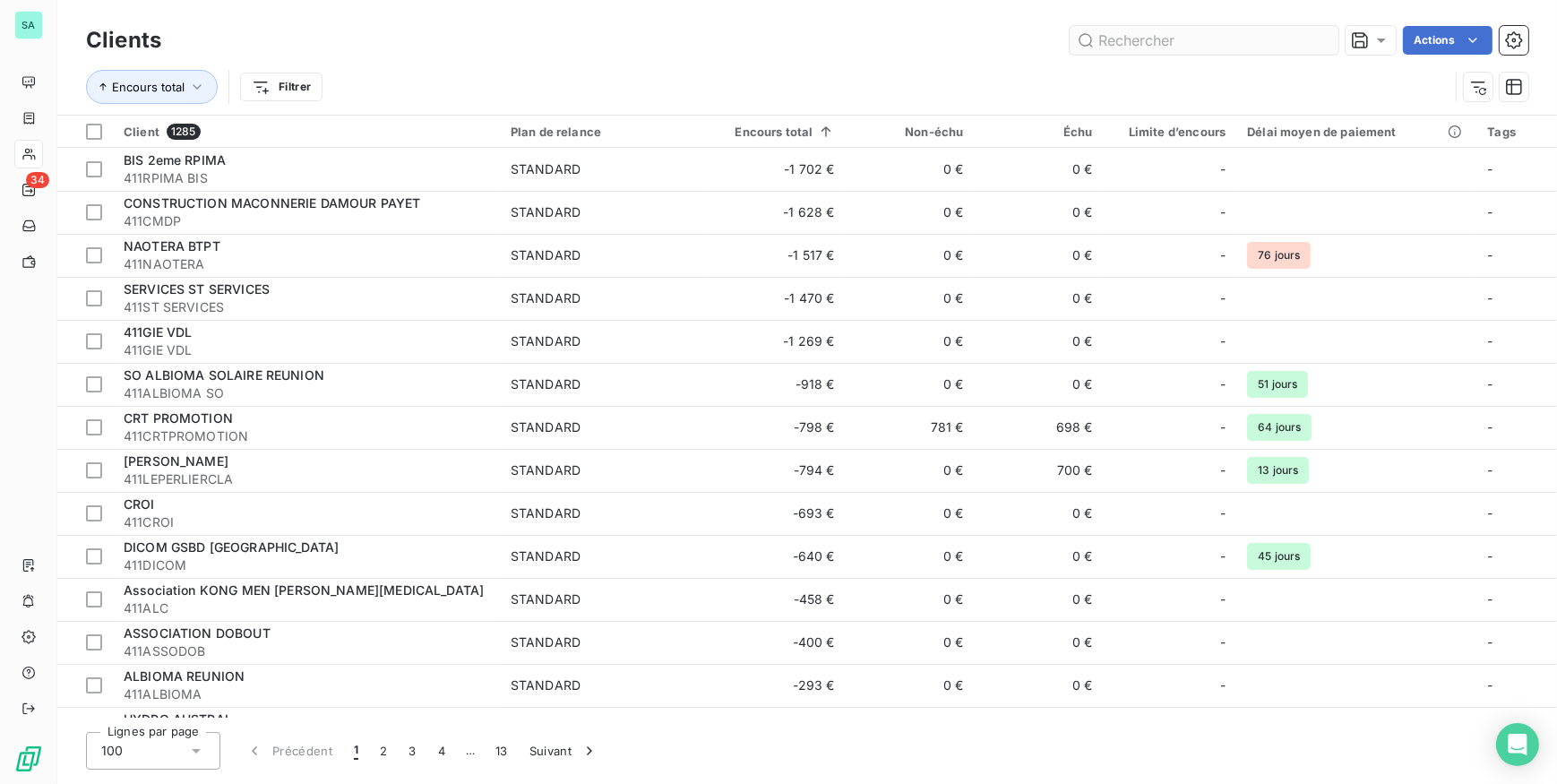
click at [1134, 36] on input "text" at bounding box center [1204, 40] width 269 height 29
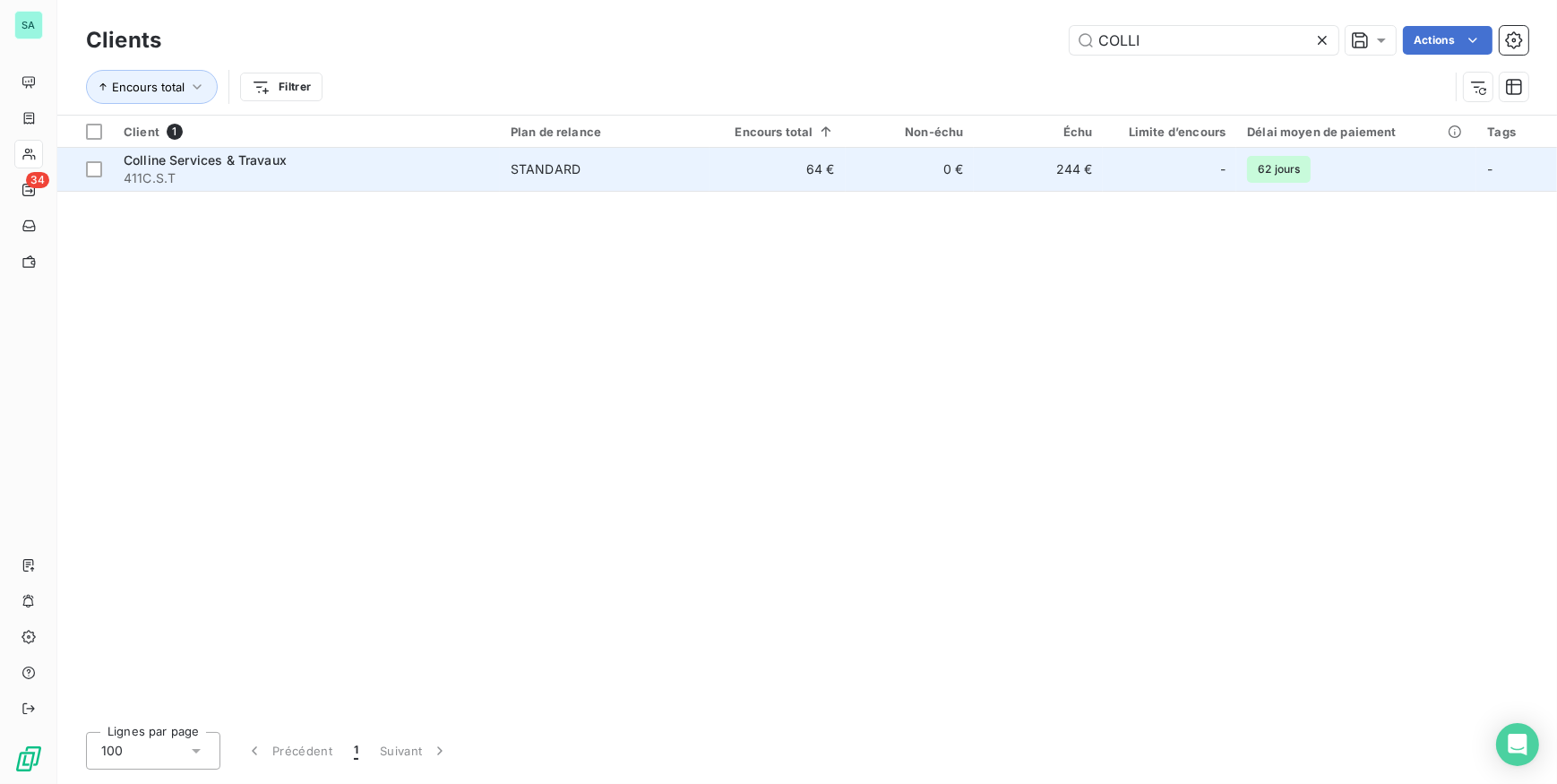
type input "COLLI"
click at [584, 164] on span "STANDARD" at bounding box center [604, 169] width 188 height 18
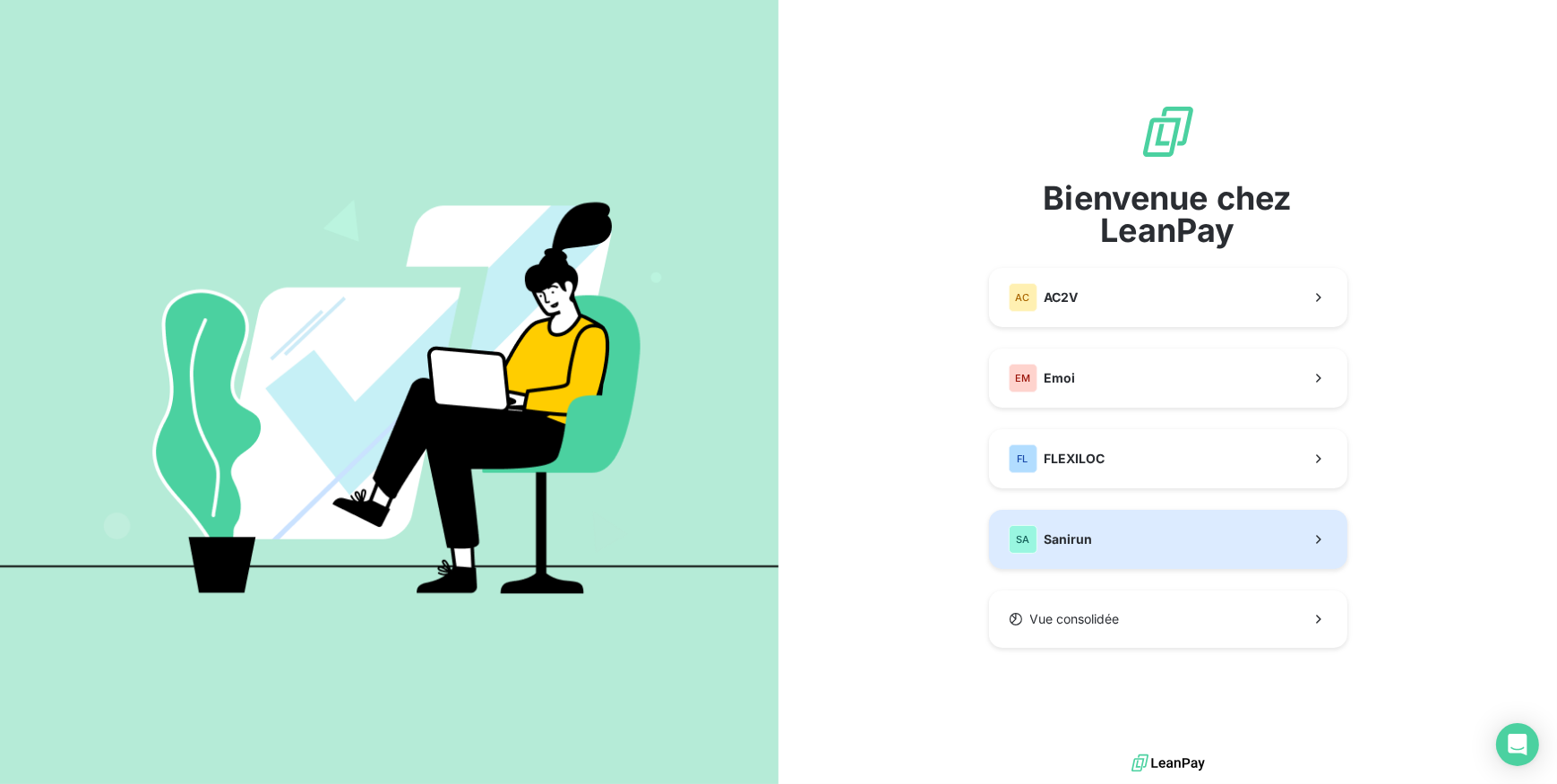
click at [1187, 532] on button "SA Sanirun" at bounding box center [1168, 539] width 359 height 59
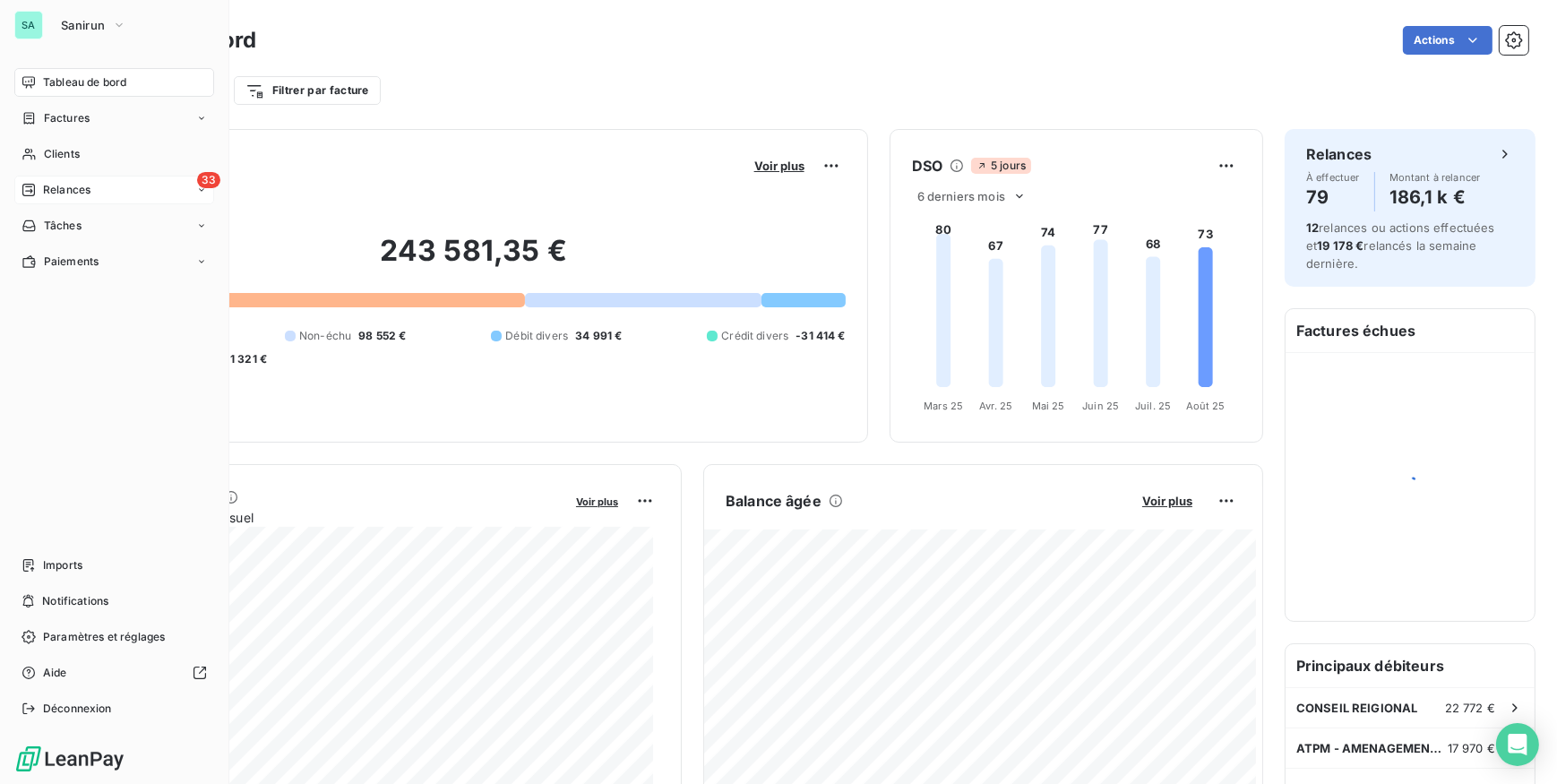
click at [48, 195] on span "Relances" at bounding box center [66, 189] width 47 height 16
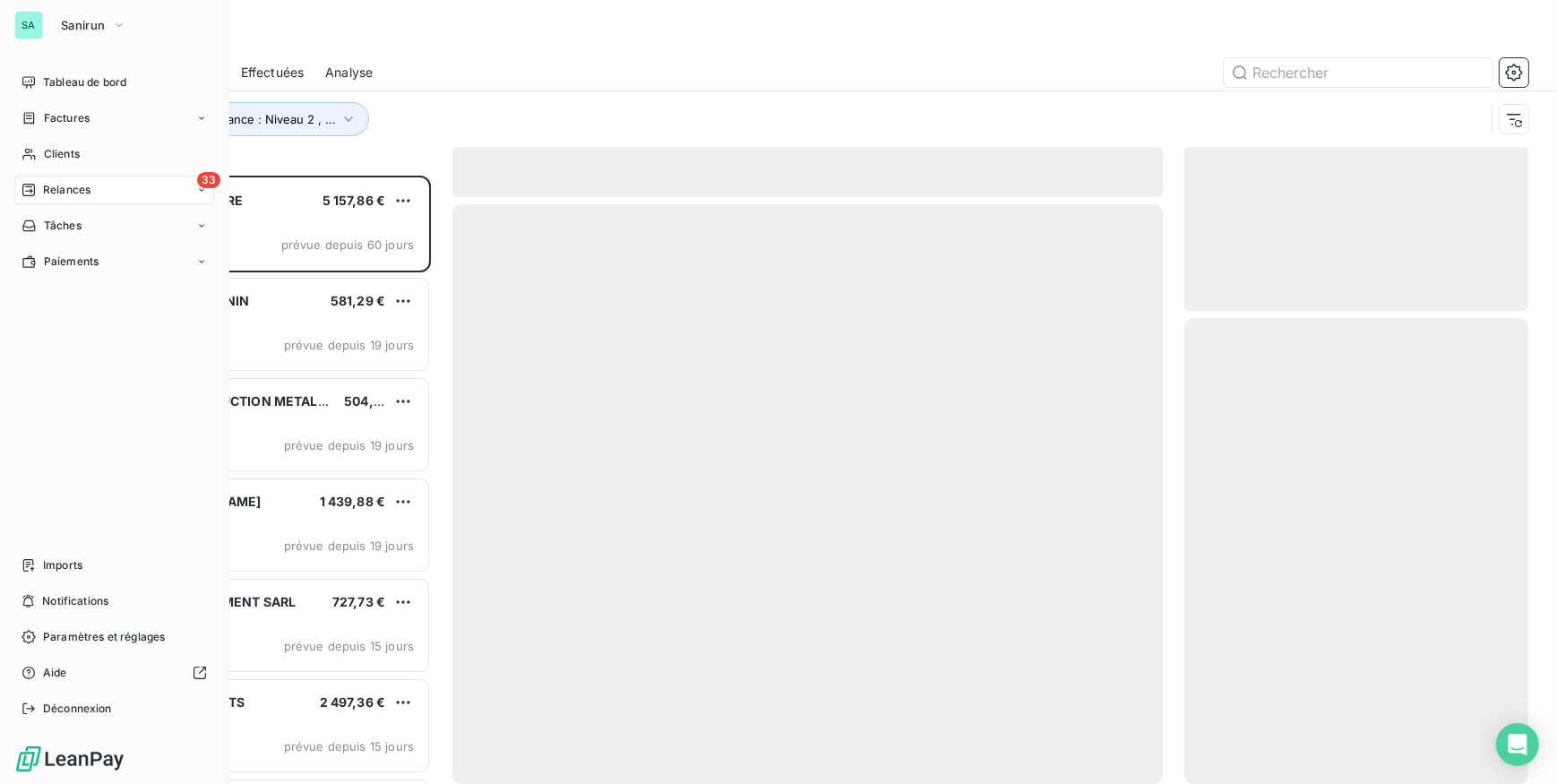
scroll to position [596, 332]
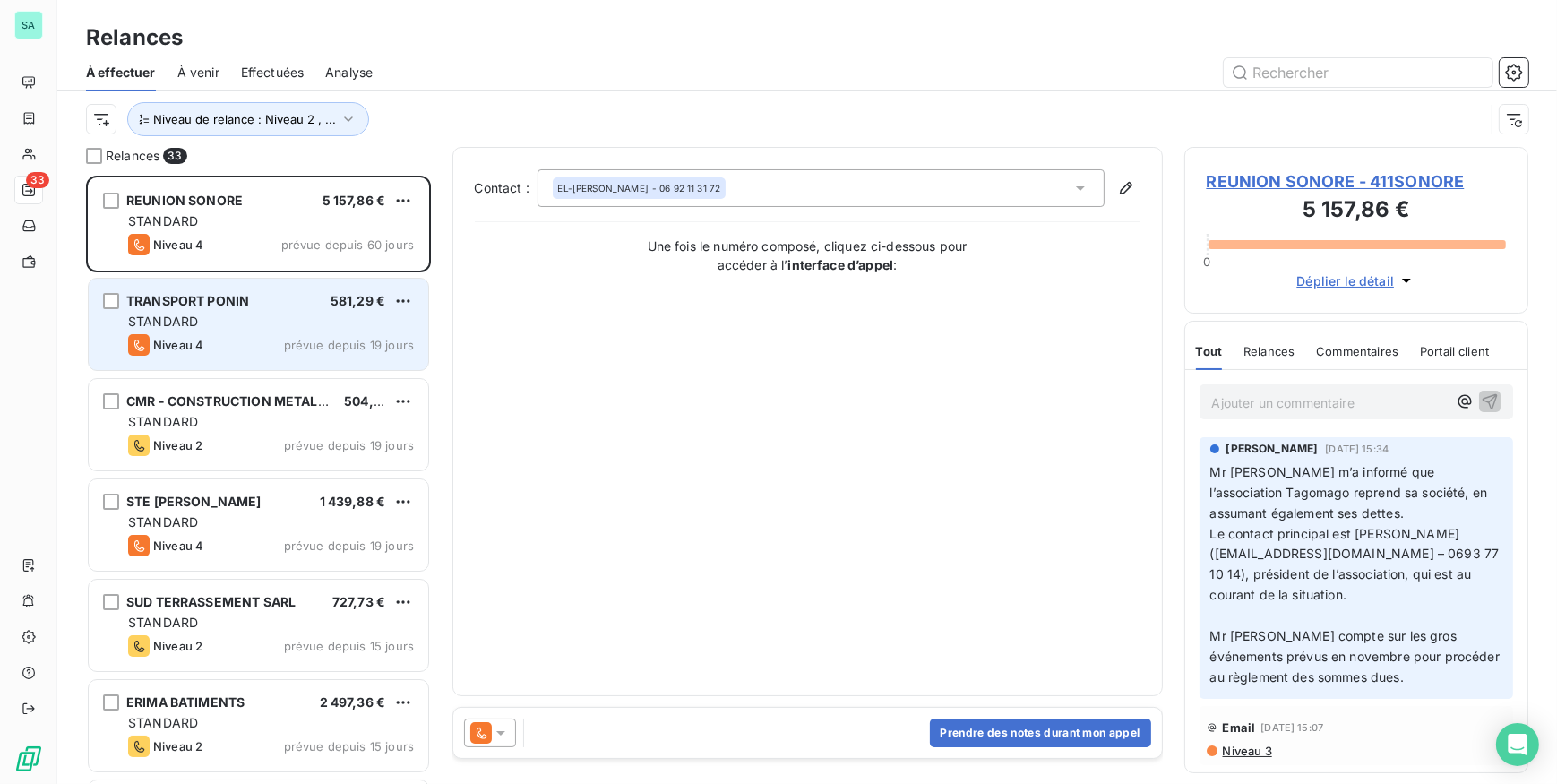
click at [199, 302] on span "TRANSPORT PONIN" at bounding box center [187, 300] width 122 height 15
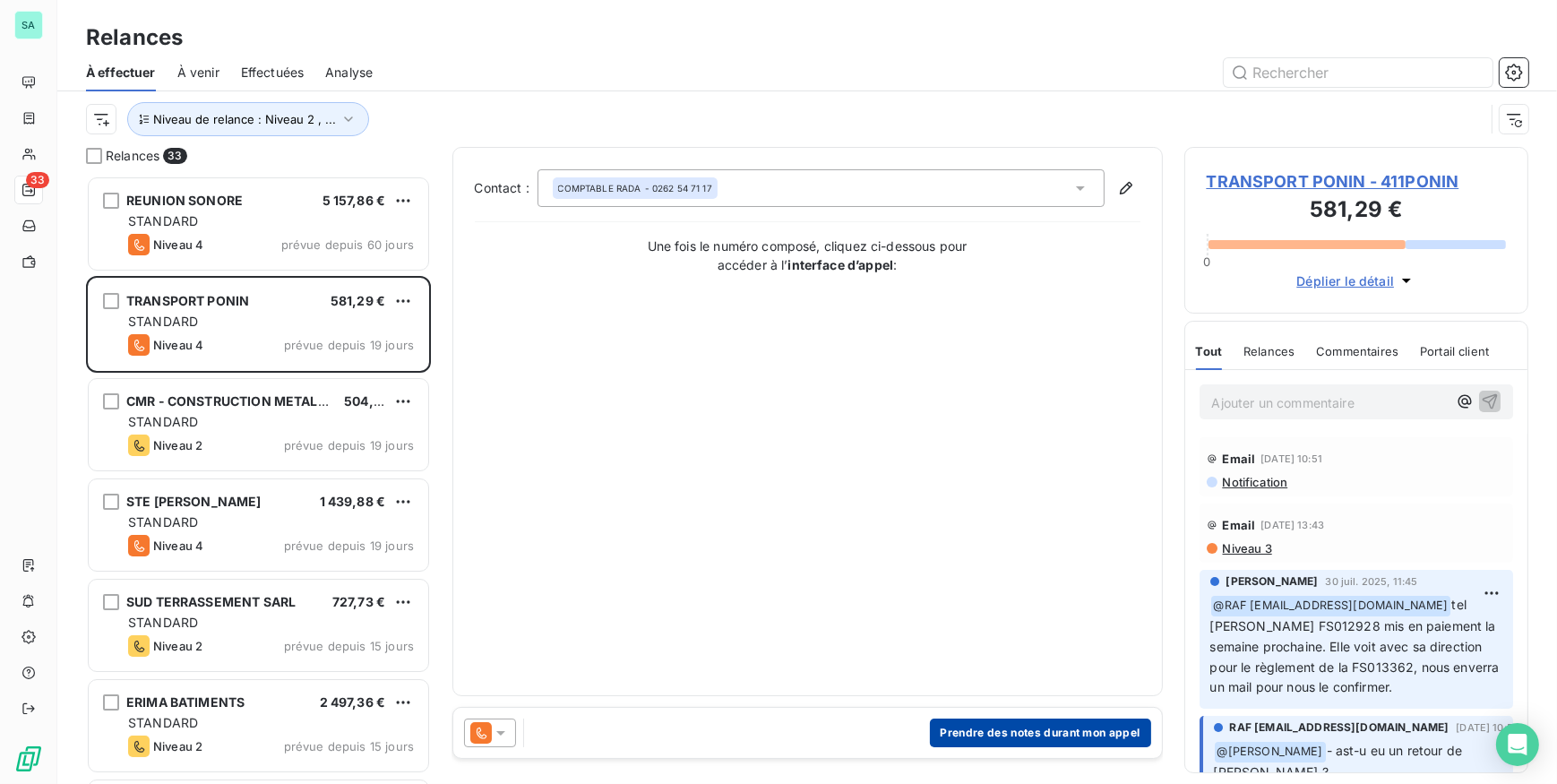
click at [968, 735] on button "Prendre des notes durant mon appel" at bounding box center [1040, 732] width 222 height 29
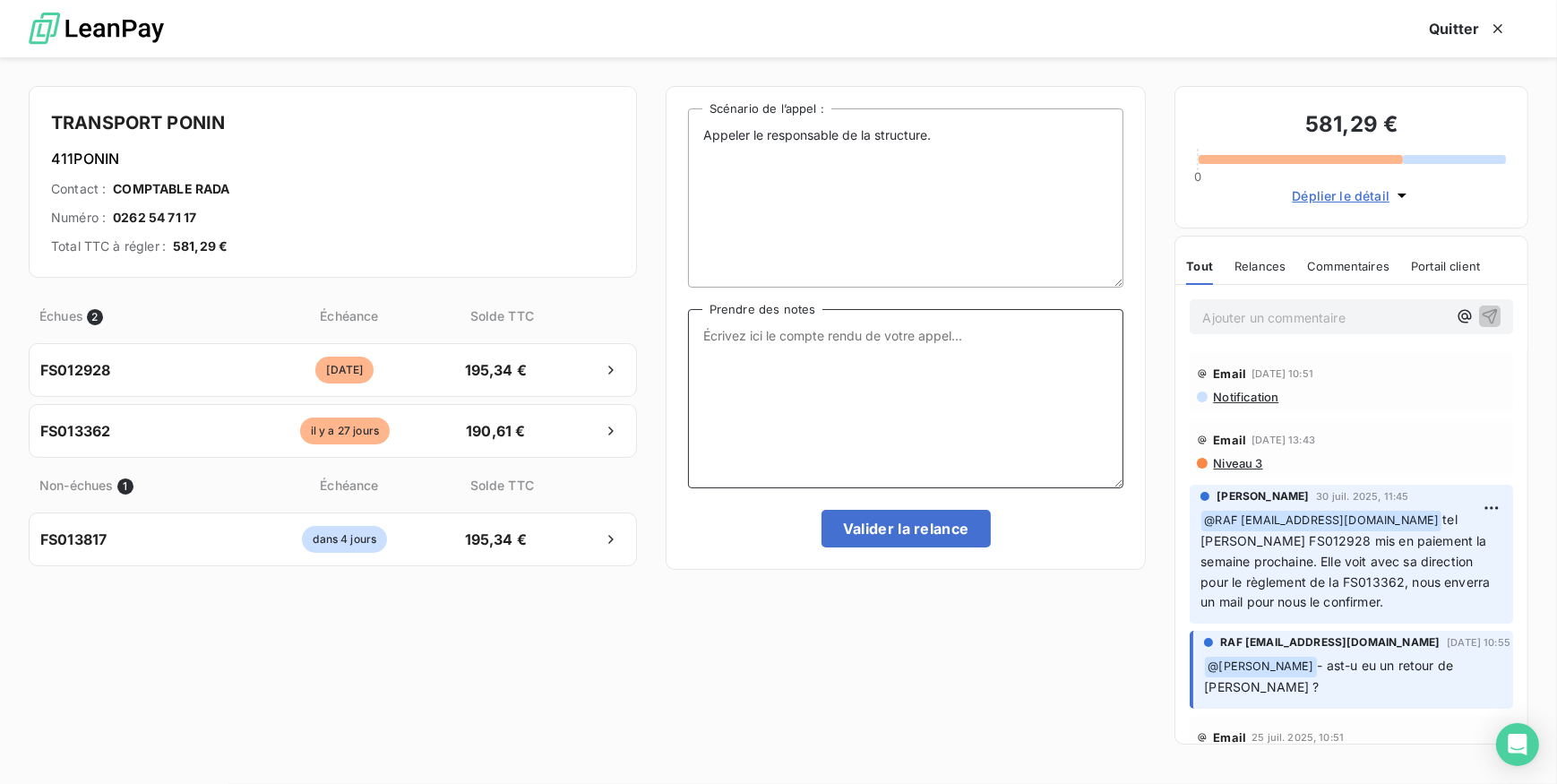
click at [858, 360] on textarea "Prendre des notes" at bounding box center [905, 398] width 437 height 179
type textarea "t"
click at [816, 340] on textarea "Tel ce jour" at bounding box center [905, 398] width 437 height 179
click at [968, 336] on textarea "Tel ce jour Mme Lebon, grand livre + facture 06+07 envoyés par mail." at bounding box center [905, 398] width 437 height 179
click at [736, 347] on textarea "Tel ce jour Mme Lebon, grand livre + factures 06+07 envoyés par mail." at bounding box center [905, 398] width 437 height 179
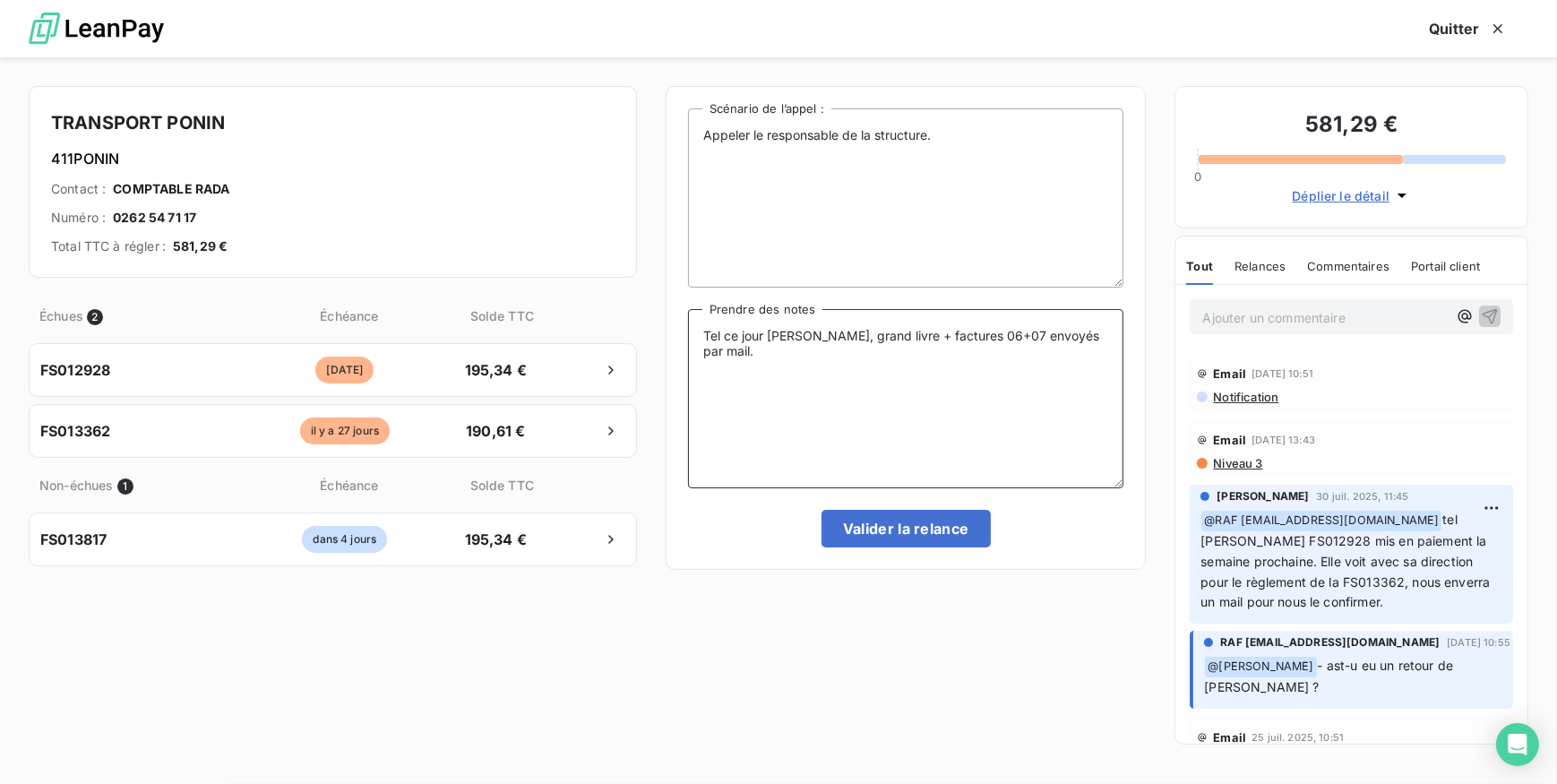
click at [815, 357] on textarea "Tel ce jour Mme Lebon, grand livre + factures 06+07 envoyés par mail." at bounding box center [905, 398] width 437 height 179
click at [755, 364] on textarea "Tel ce jour Mme Lebon, grand livre + factures 06+07 envoyés par mail. Direction…" at bounding box center [905, 398] width 437 height 179
type textarea "Tel ce jour Mme Lebon, grand livre + factures 06+07 envoyés par mail. Direction…"
click at [950, 528] on button "Valider la relance" at bounding box center [905, 528] width 170 height 38
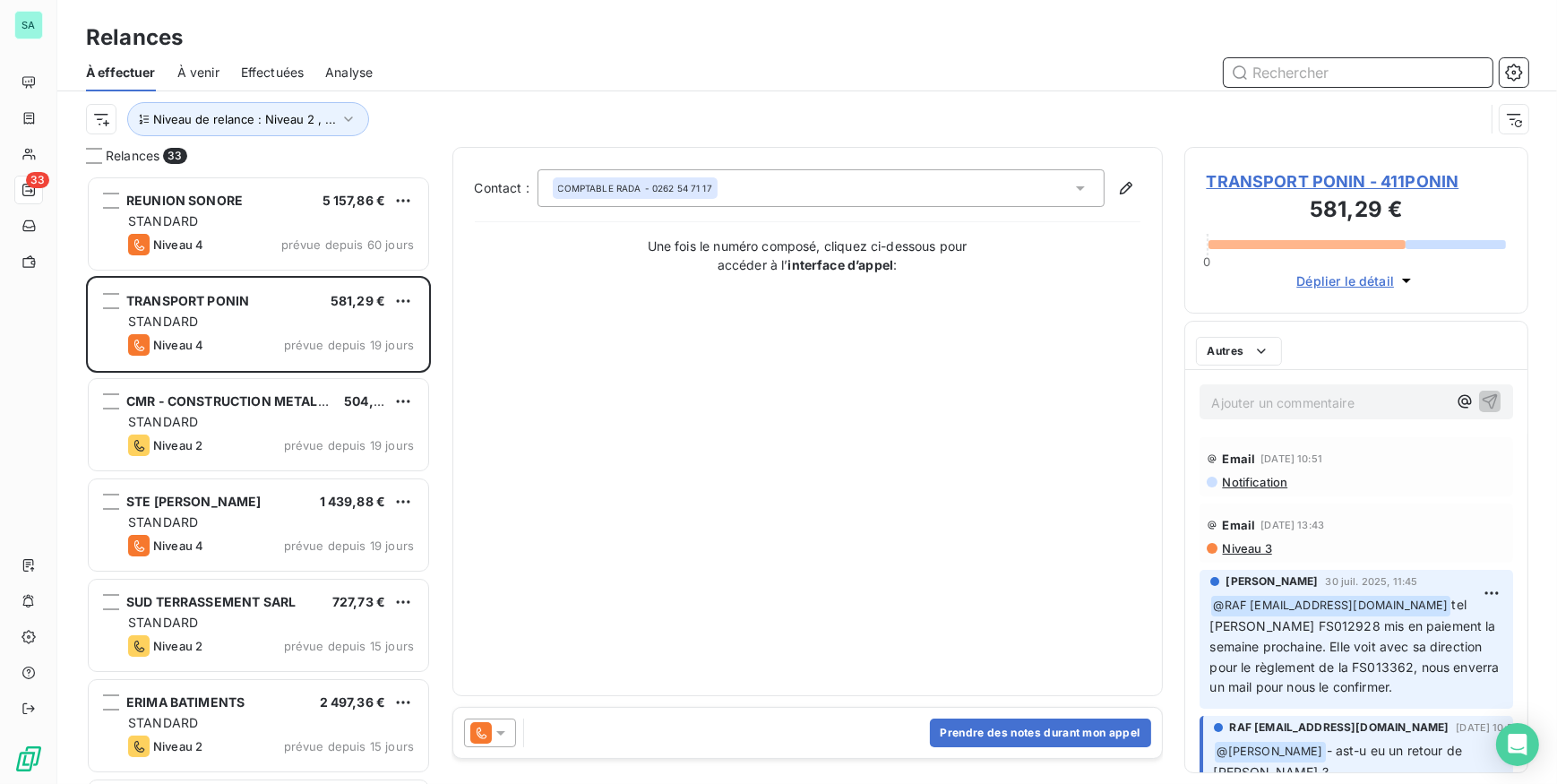
scroll to position [596, 332]
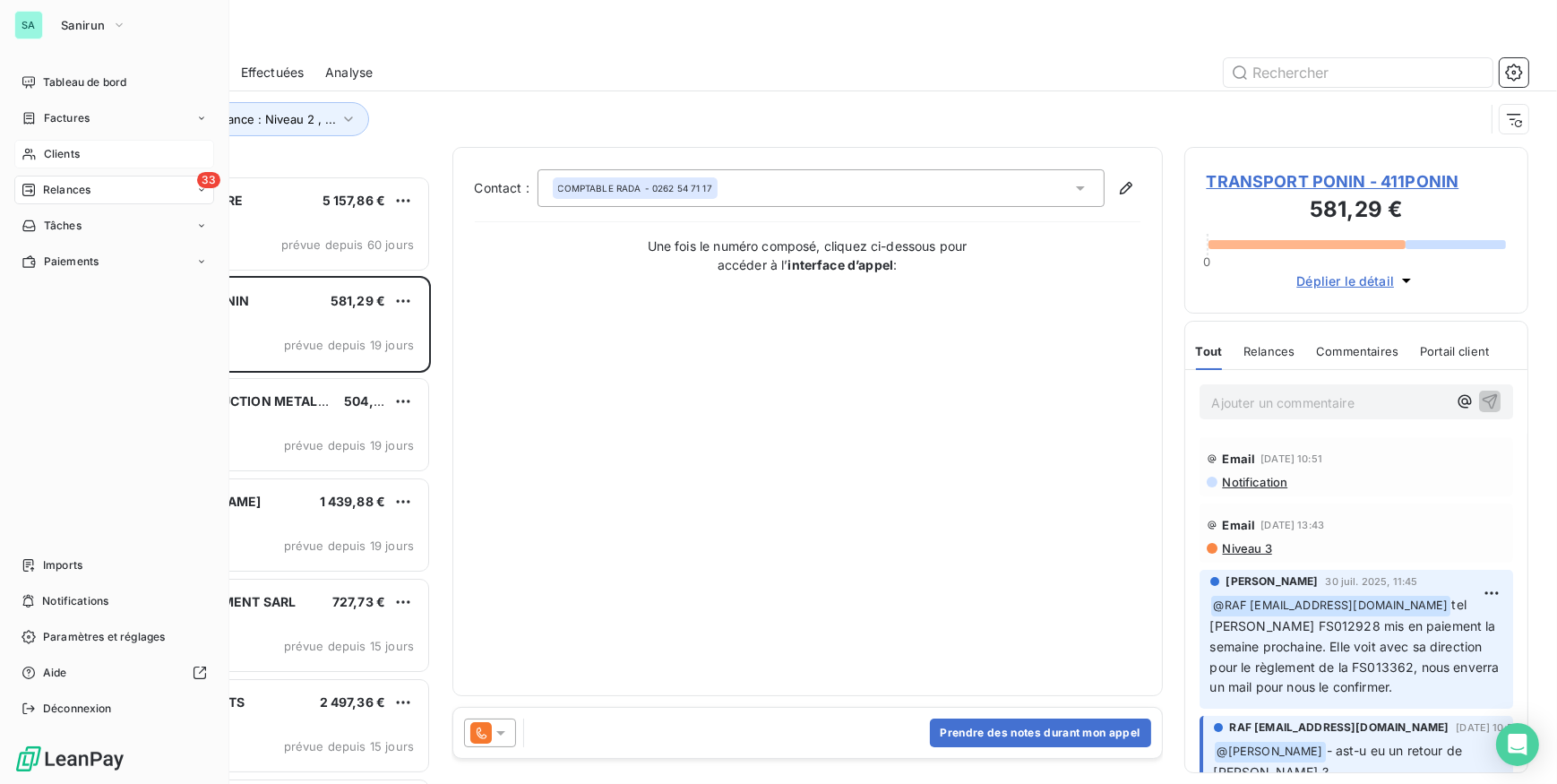
click at [36, 145] on div "Clients" at bounding box center [114, 154] width 200 height 29
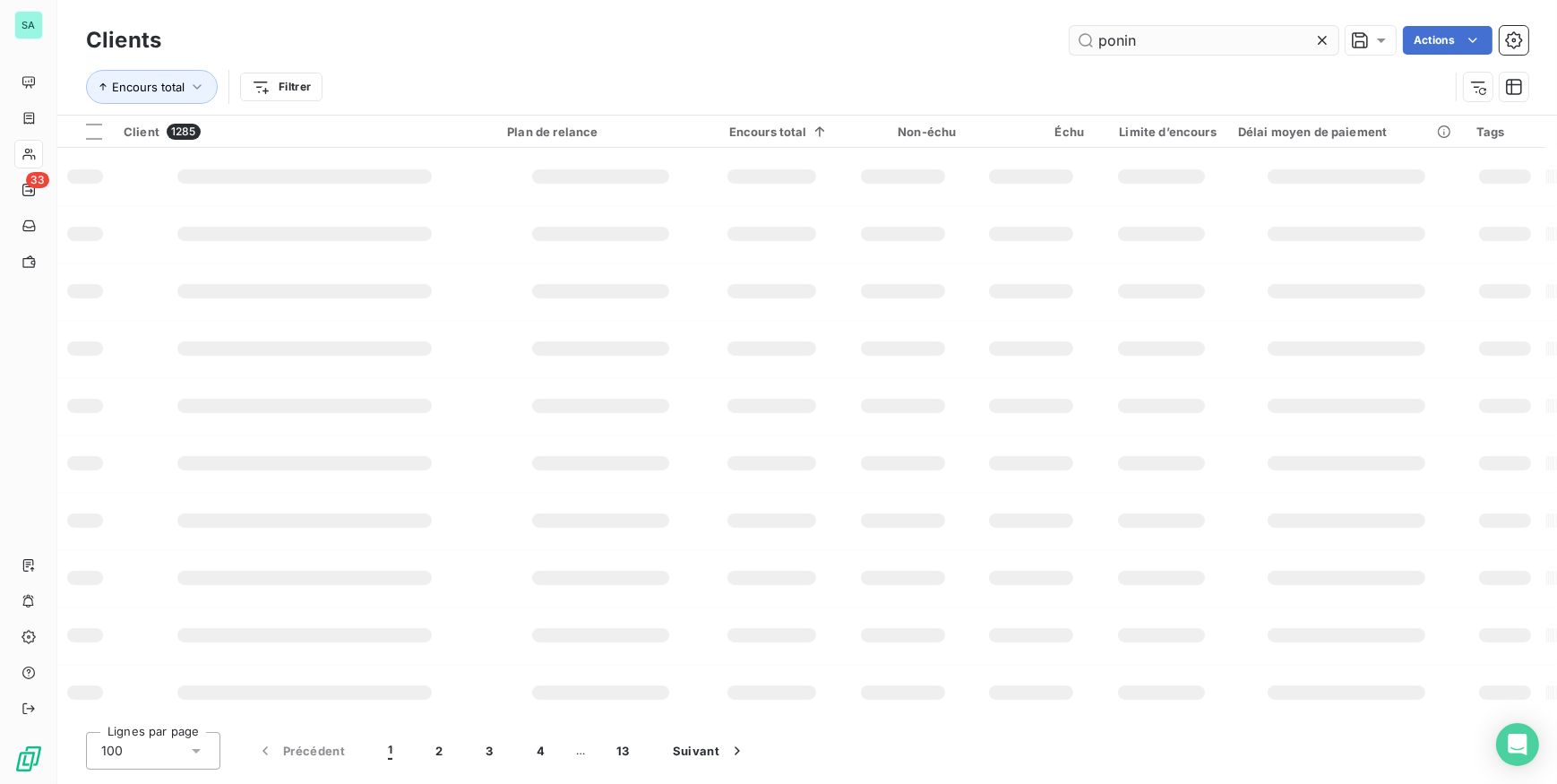
type input "ponin"
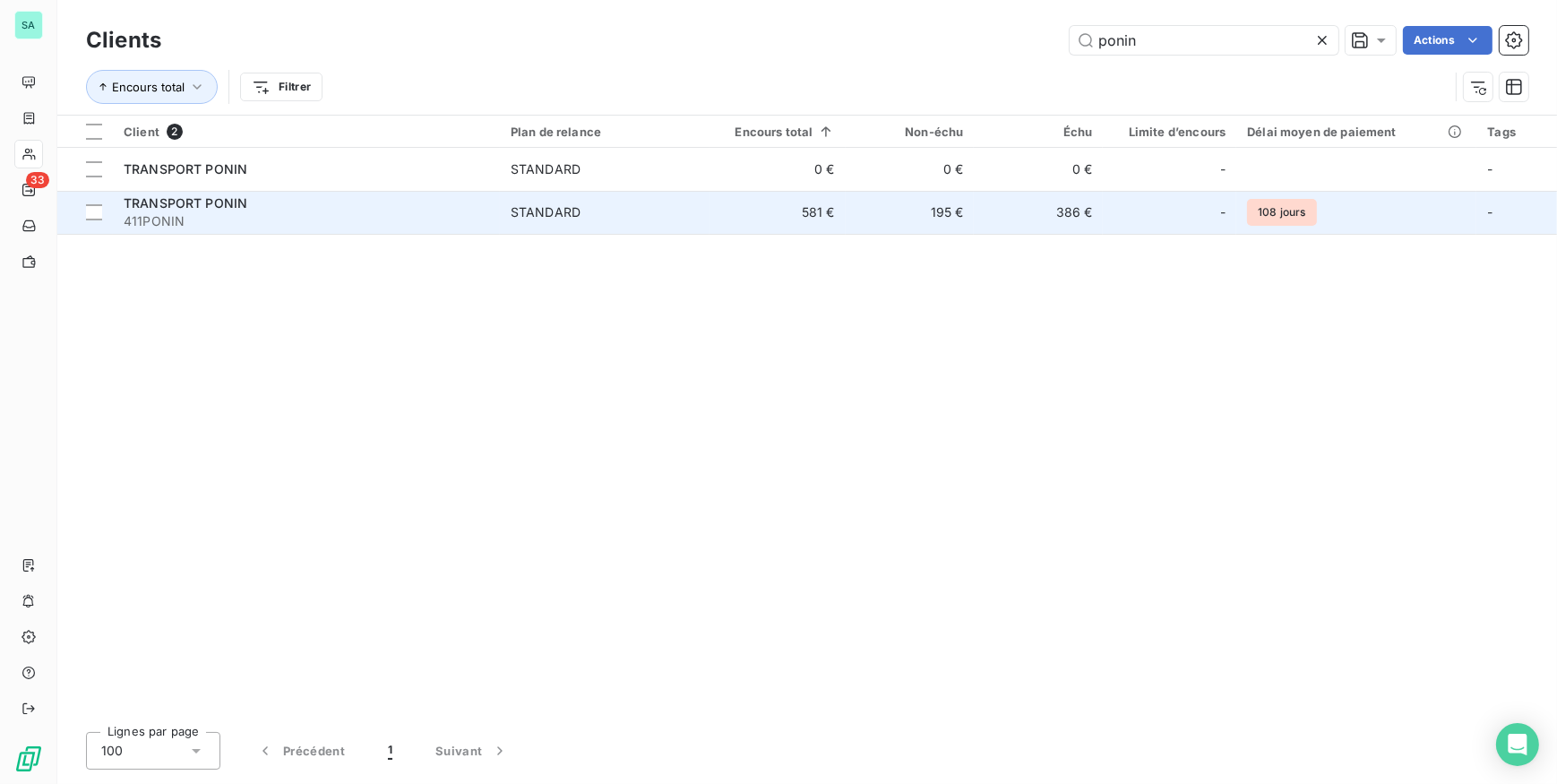
click at [372, 207] on div "TRANSPORT PONIN" at bounding box center [306, 203] width 365 height 18
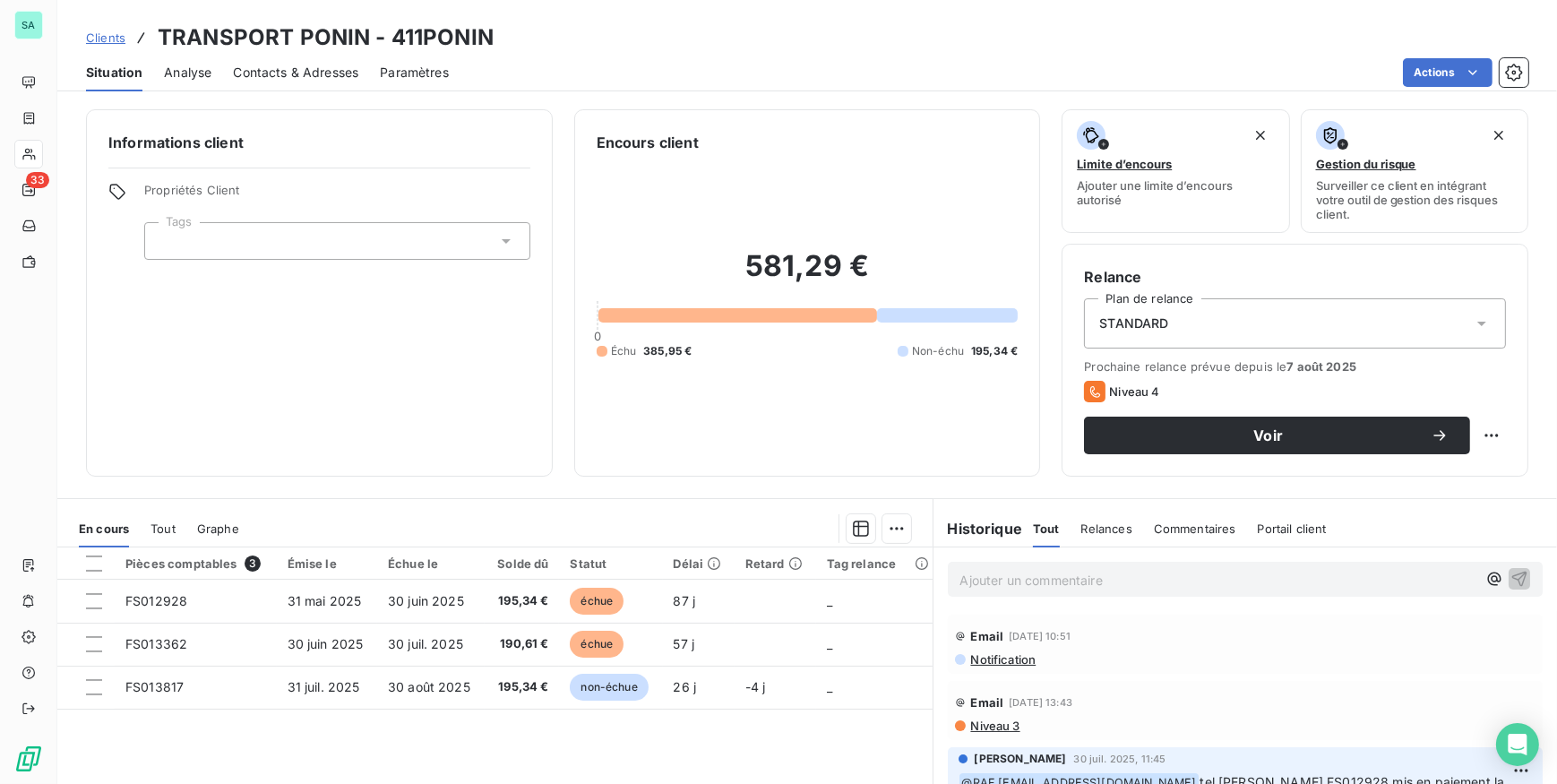
click at [254, 64] on span "Contacts & Adresses" at bounding box center [295, 72] width 125 height 18
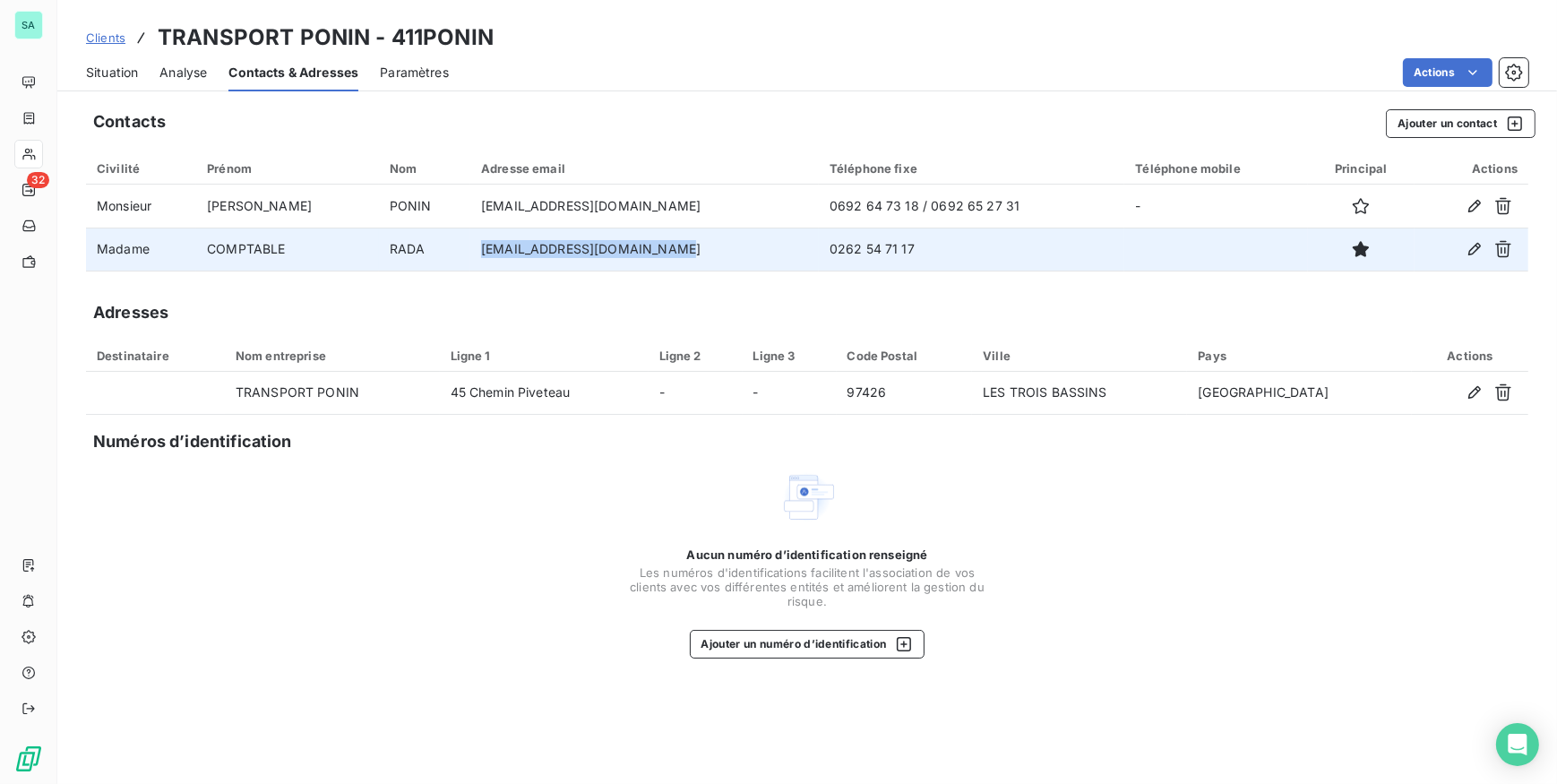
drag, startPoint x: 654, startPoint y: 252, endPoint x: 471, endPoint y: 251, distance: 183.0
click at [471, 251] on td "[EMAIL_ADDRESS][DOMAIN_NAME]" at bounding box center [644, 248] width 348 height 43
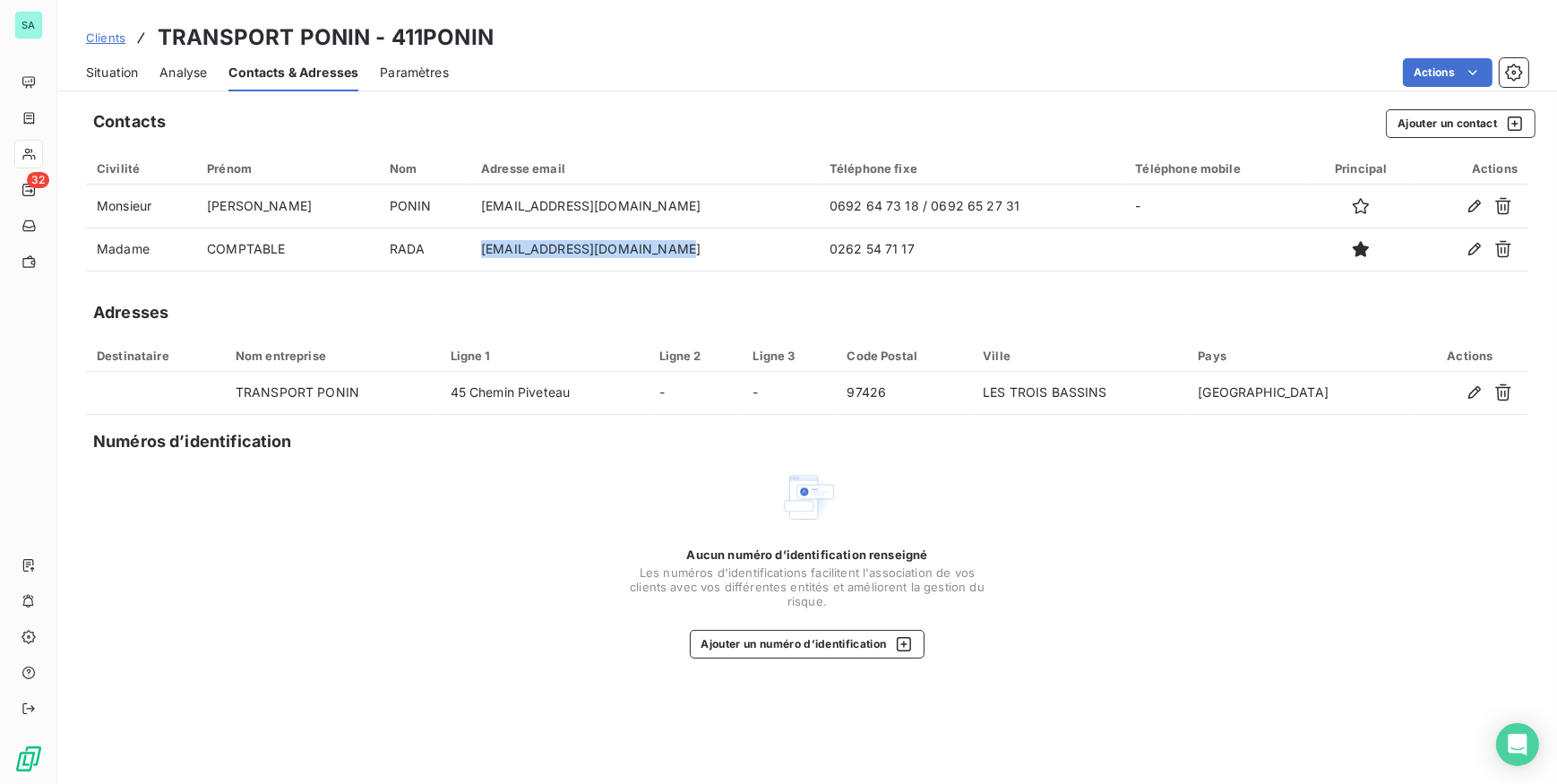
copy td "[EMAIL_ADDRESS][DOMAIN_NAME]"
